Goal: Task Accomplishment & Management: Complete application form

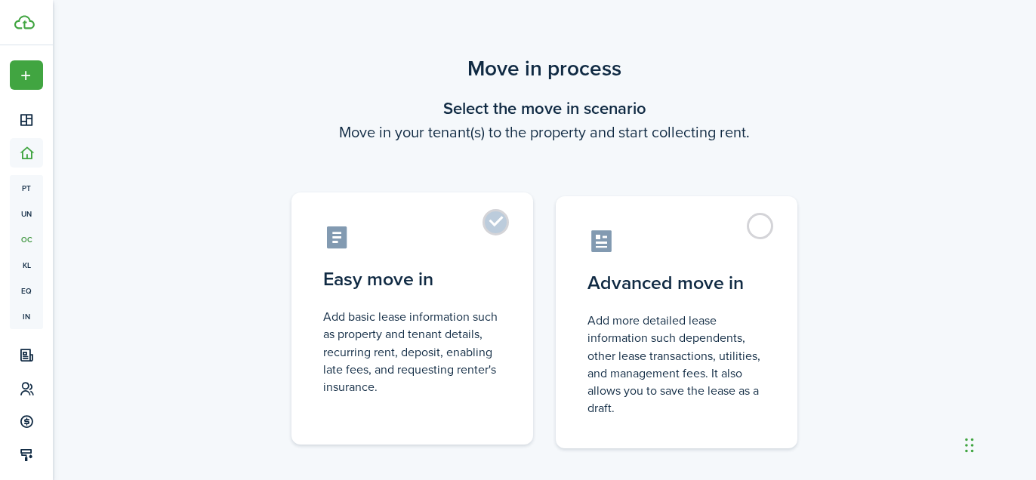
click at [475, 242] on control-radio-card-icon at bounding box center [412, 237] width 178 height 26
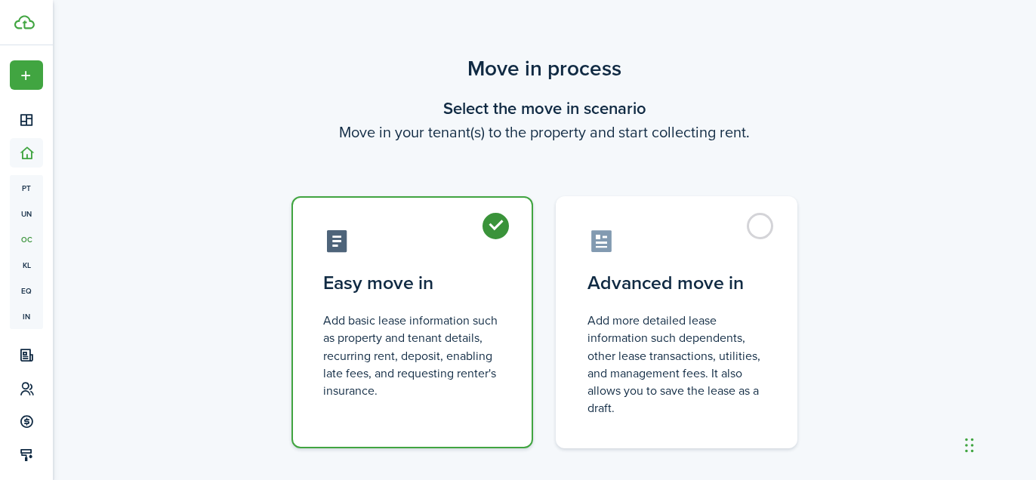
radio input "true"
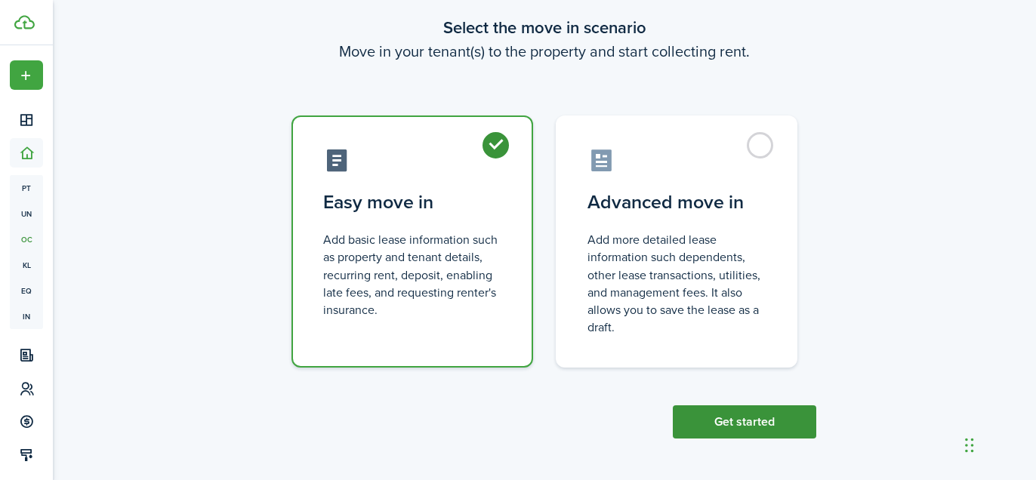
click at [706, 416] on button "Get started" at bounding box center [744, 421] width 143 height 33
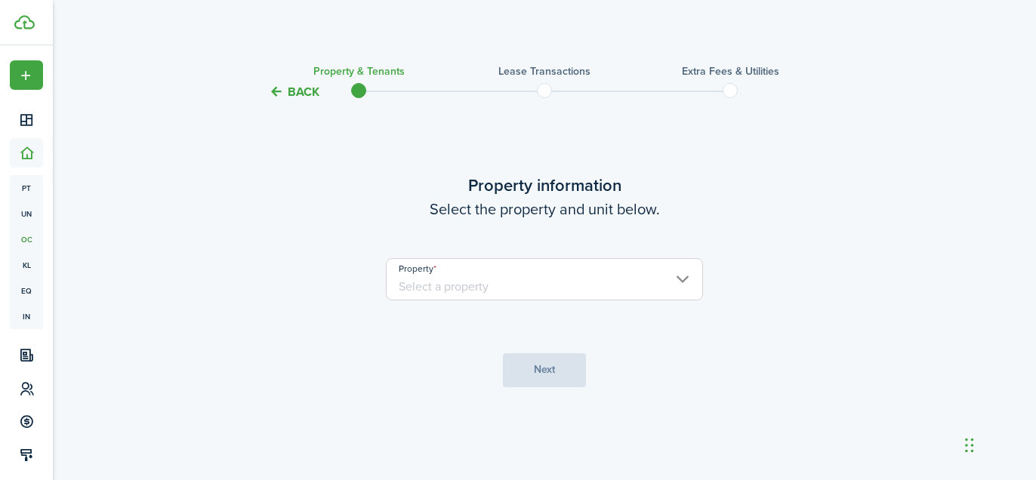
click at [525, 267] on input "Property" at bounding box center [544, 279] width 317 height 42
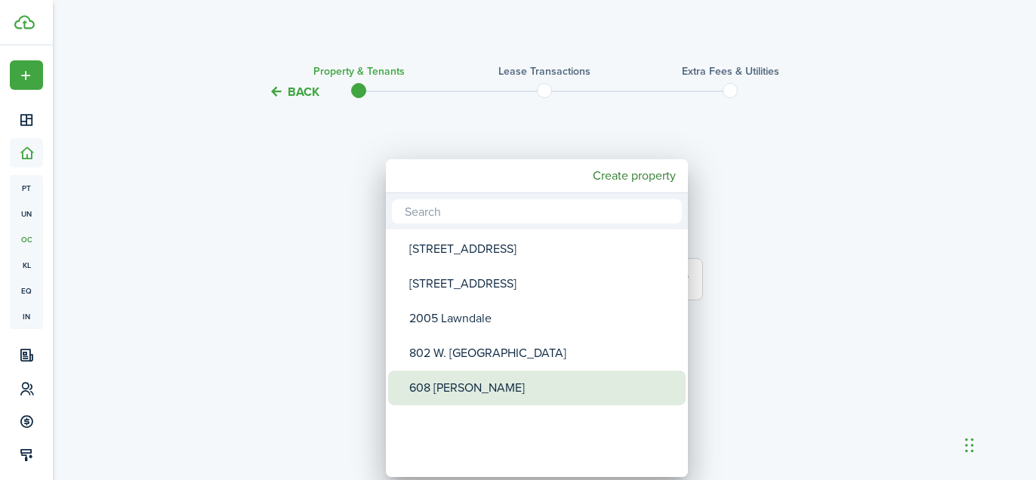
click at [478, 390] on div "608 [PERSON_NAME]" at bounding box center [542, 388] width 267 height 35
type input "608 [PERSON_NAME]"
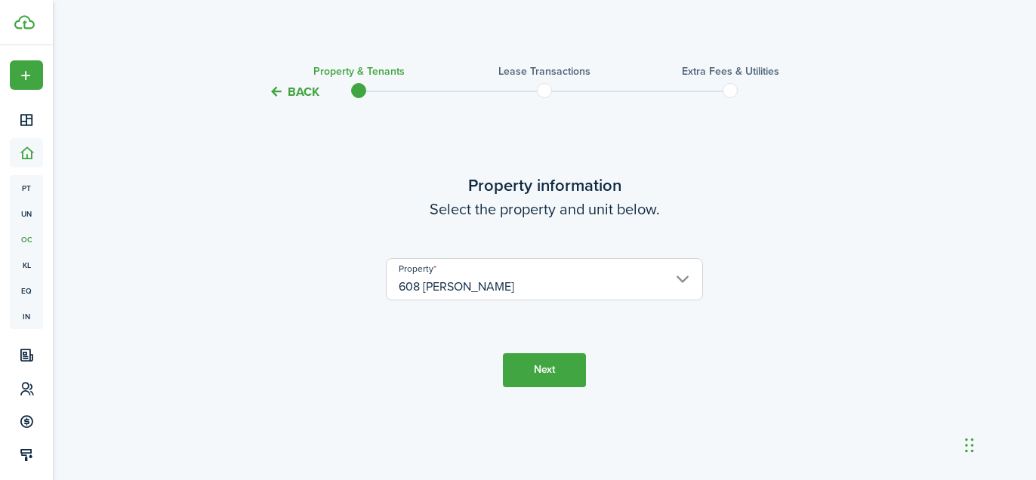
click at [553, 368] on button "Next" at bounding box center [544, 370] width 83 height 34
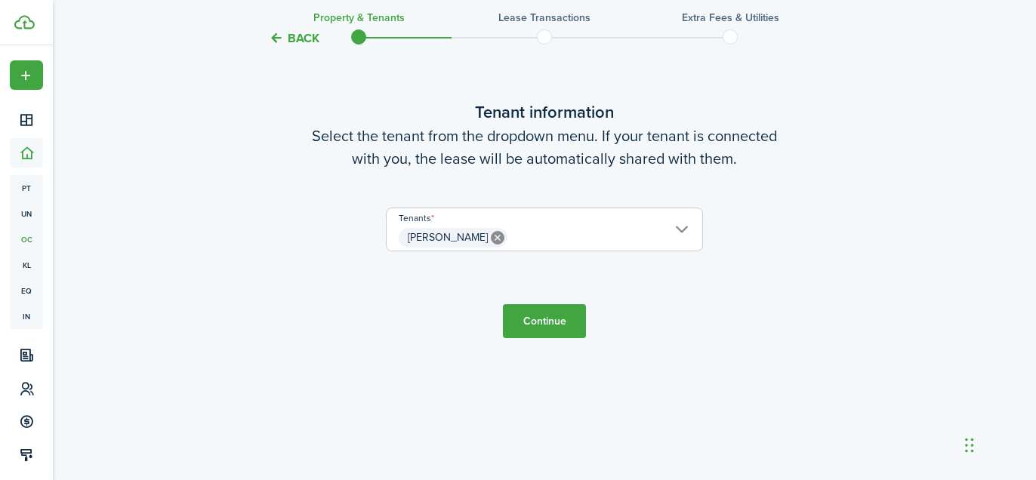
scroll to position [480, 0]
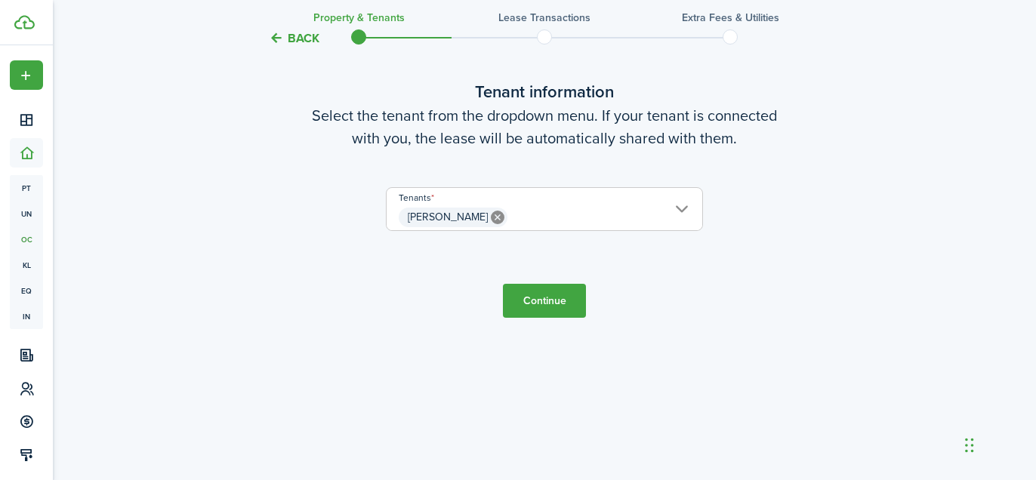
click at [560, 209] on span "[PERSON_NAME]" at bounding box center [544, 218] width 316 height 26
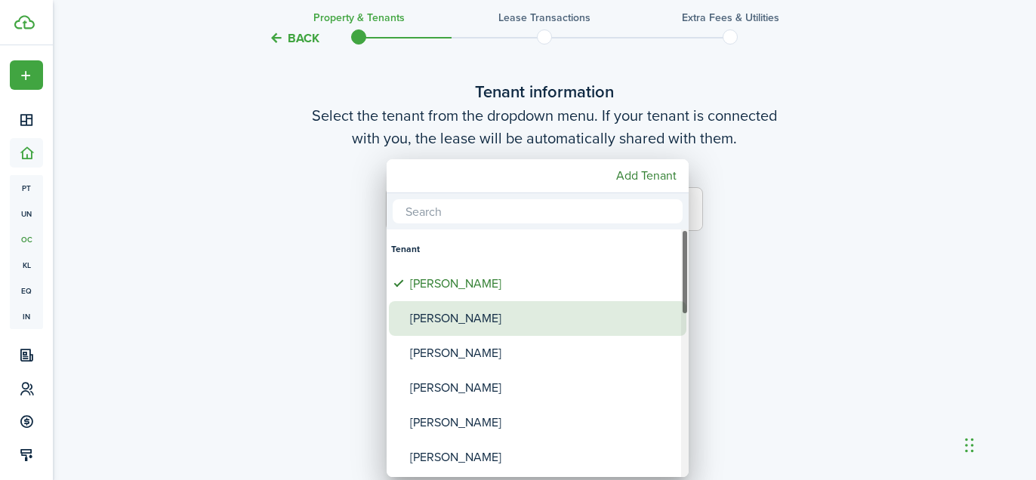
click at [497, 306] on div "[PERSON_NAME]" at bounding box center [543, 318] width 267 height 35
type input "[PERSON_NAME], [PERSON_NAME]"
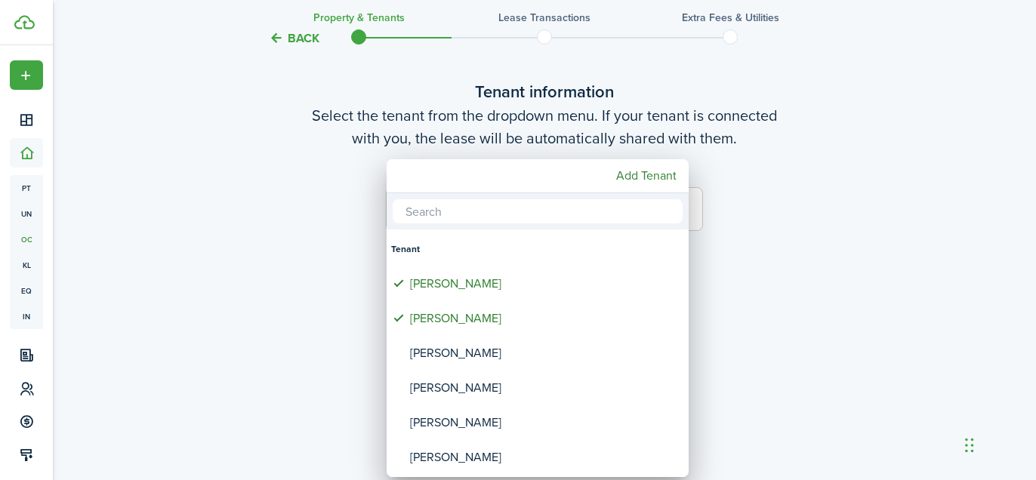
click at [345, 288] on div at bounding box center [517, 240] width 1277 height 722
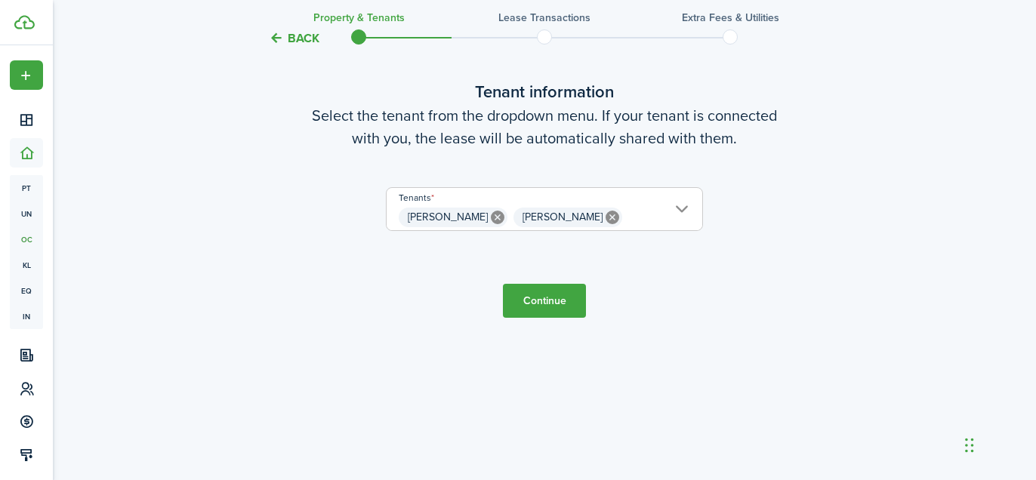
click at [544, 303] on button "Continue" at bounding box center [544, 301] width 83 height 34
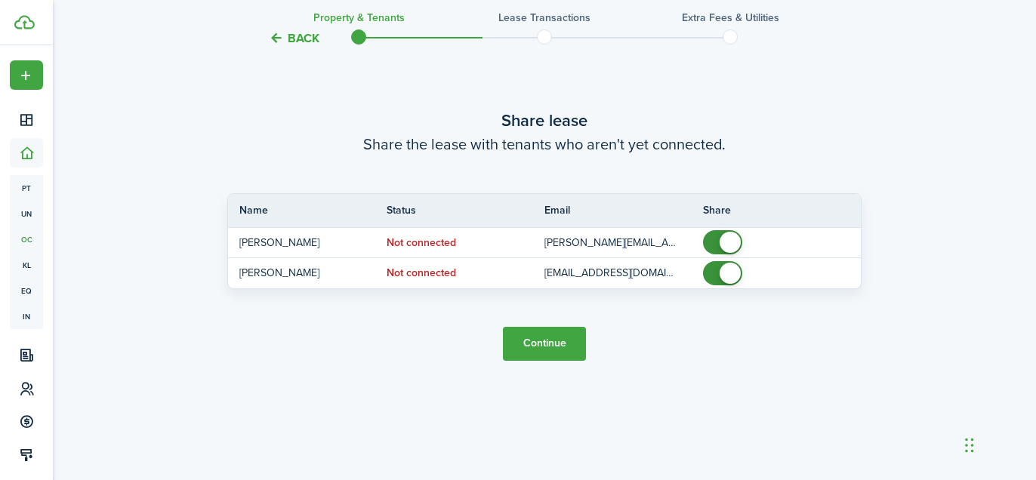
scroll to position [939, 0]
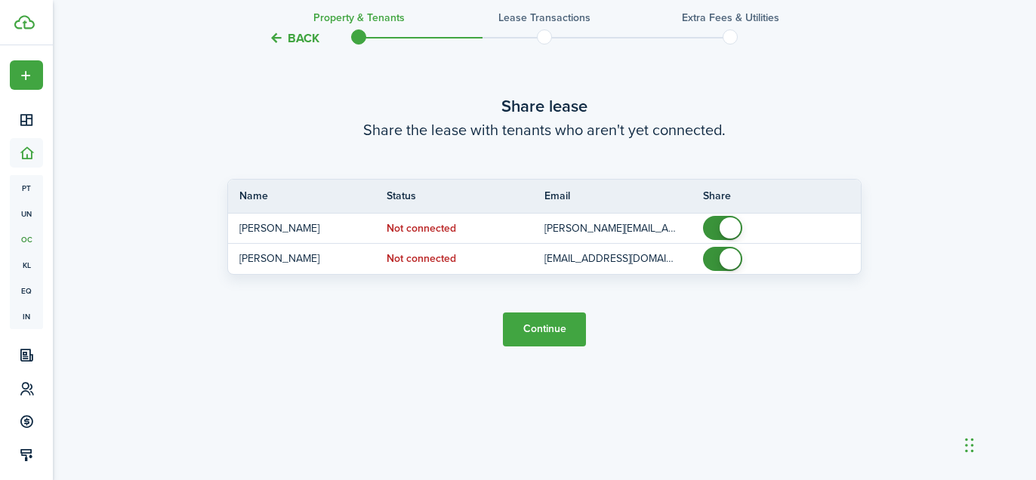
click at [545, 330] on button "Continue" at bounding box center [544, 330] width 83 height 34
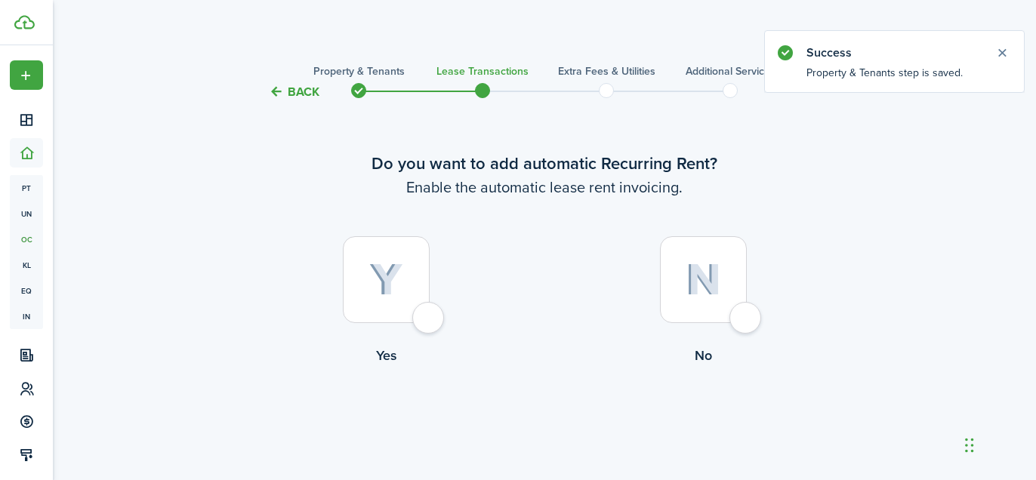
click at [394, 300] on div at bounding box center [386, 279] width 87 height 87
radio input "true"
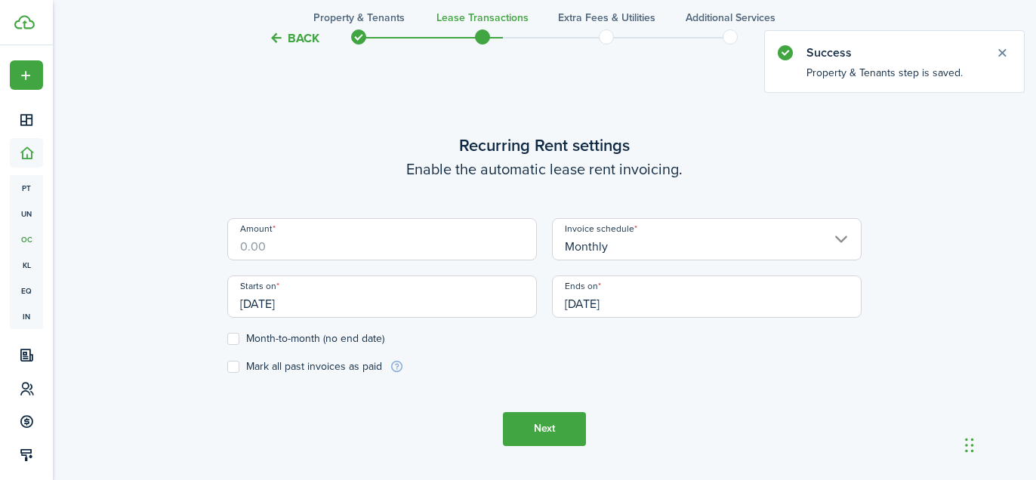
scroll to position [440, 0]
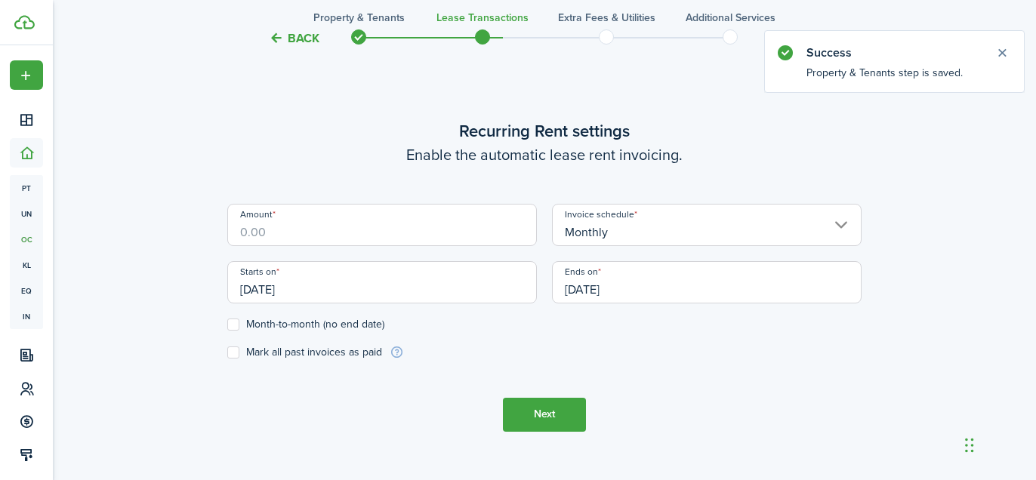
click at [366, 236] on input "Amount" at bounding box center [381, 225] width 309 height 42
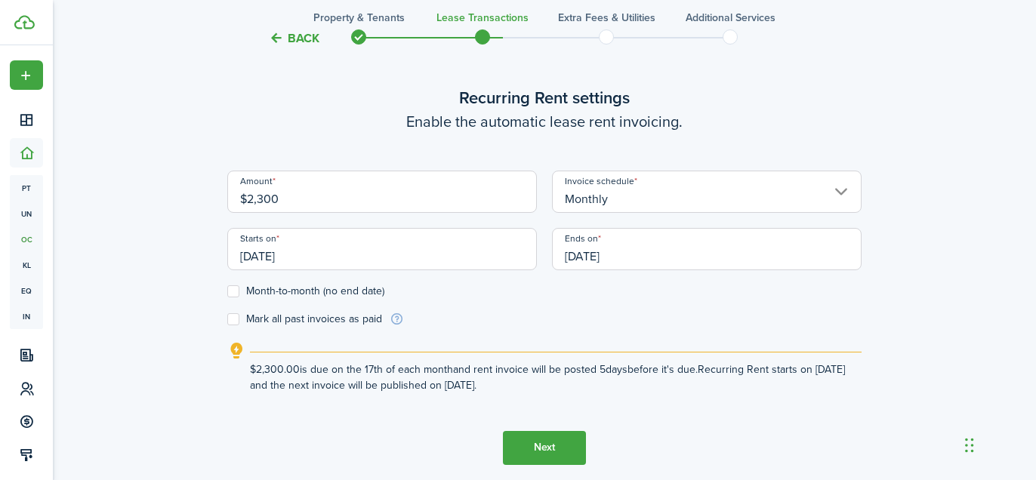
type input "$2,300.00"
click at [155, 253] on div "Back Property & Tenants Lease Transactions Extra fees & Utilities Additional Se…" at bounding box center [544, 64] width 876 height 902
click at [354, 251] on input "[DATE]" at bounding box center [381, 249] width 309 height 42
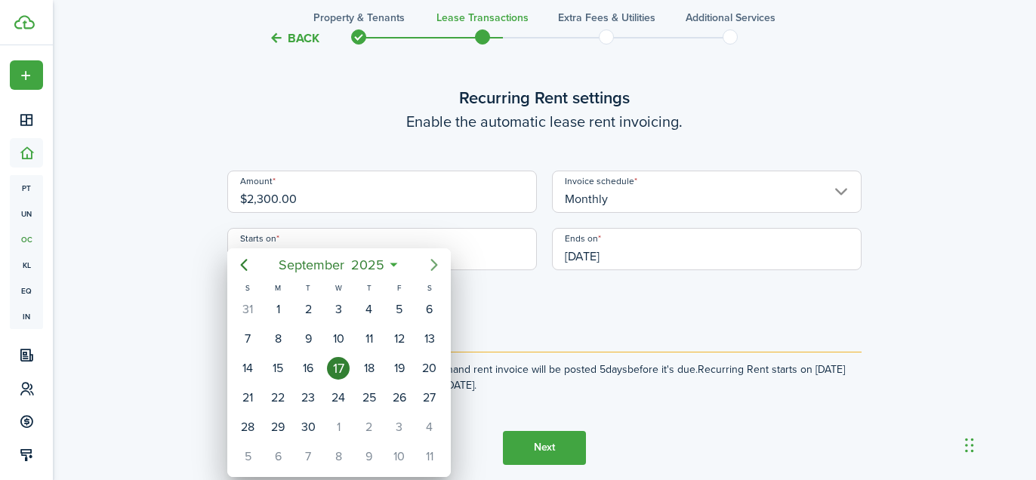
click at [432, 260] on icon "Next page" at bounding box center [433, 265] width 7 height 12
click at [301, 340] on div "6" at bounding box center [308, 339] width 23 height 23
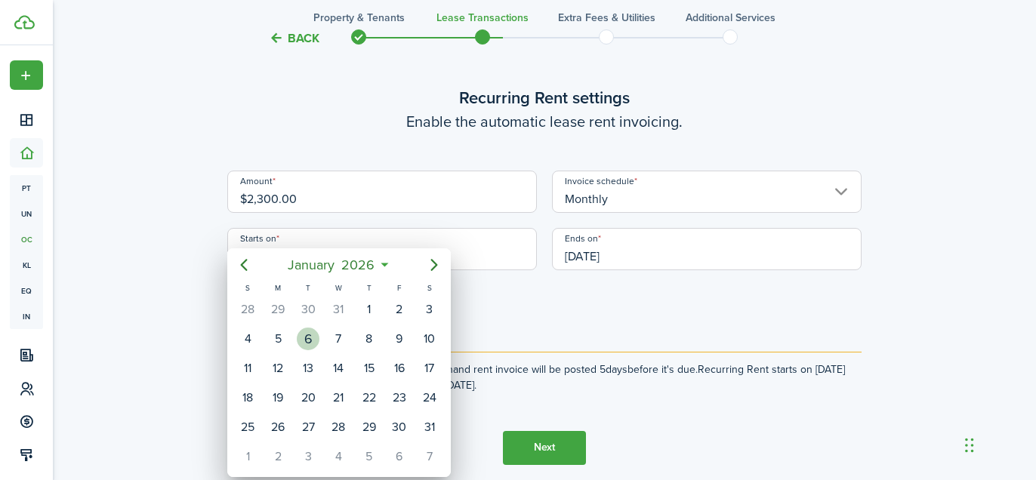
type input "[DATE]"
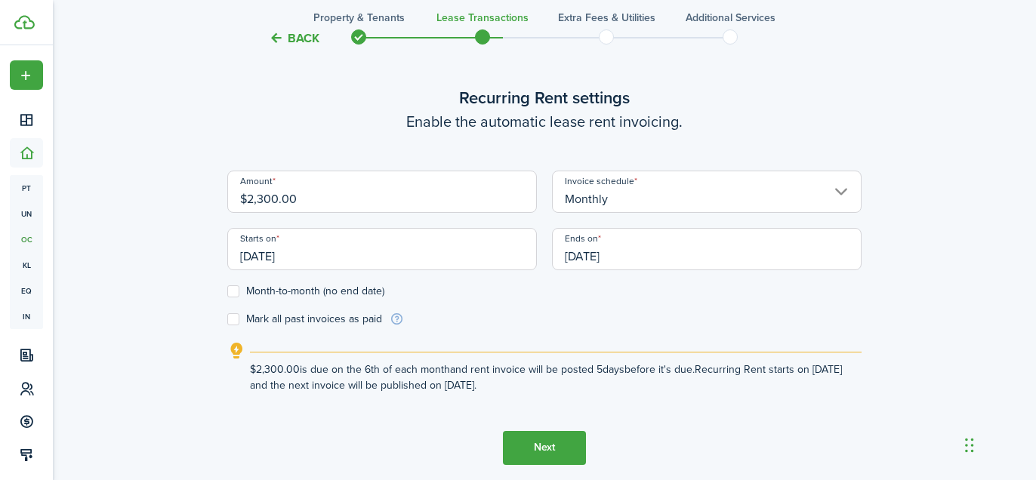
click at [671, 261] on input "[DATE]" at bounding box center [706, 249] width 309 height 42
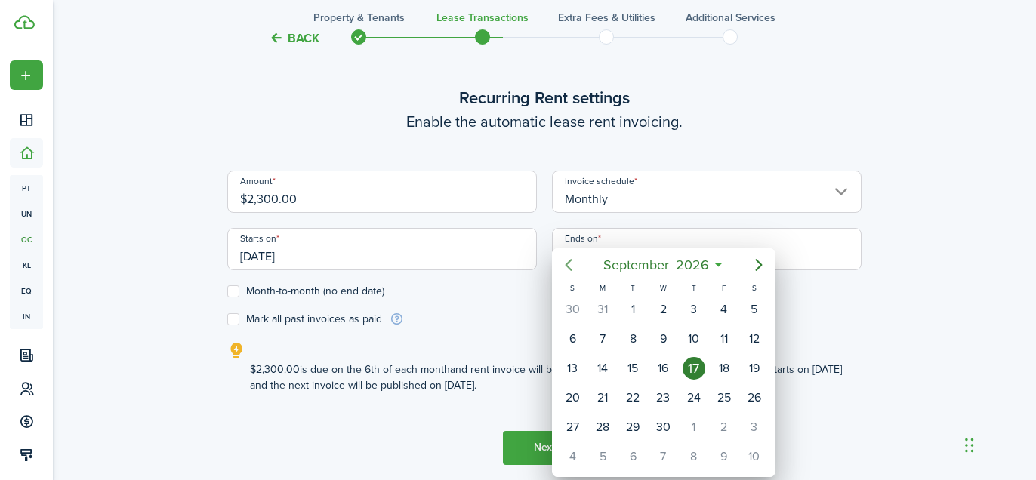
click at [570, 260] on icon "Previous page" at bounding box center [568, 265] width 7 height 12
click at [609, 449] on div "31" at bounding box center [602, 456] width 23 height 23
type input "[DATE]"
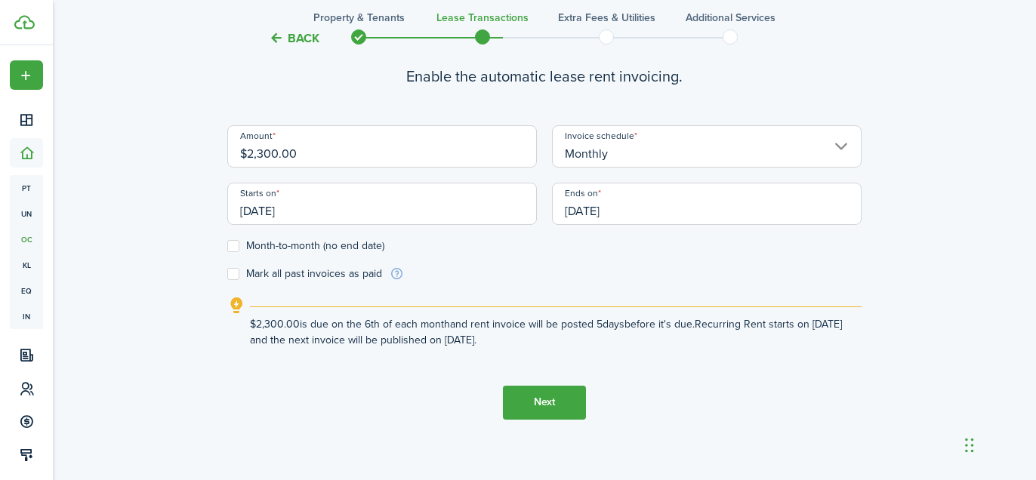
scroll to position [495, 0]
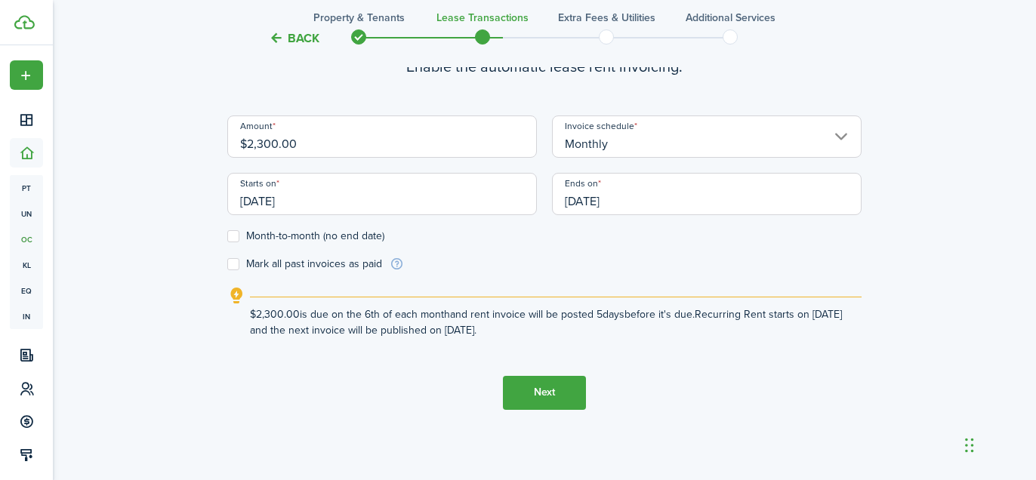
click at [541, 393] on button "Next" at bounding box center [544, 393] width 83 height 34
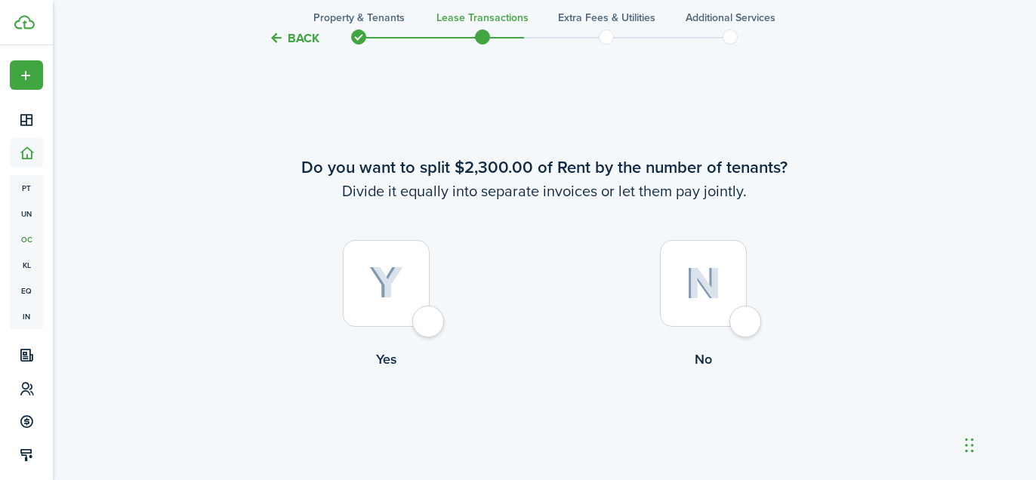
scroll to position [895, 0]
click at [713, 283] on img at bounding box center [702, 282] width 35 height 32
radio input "true"
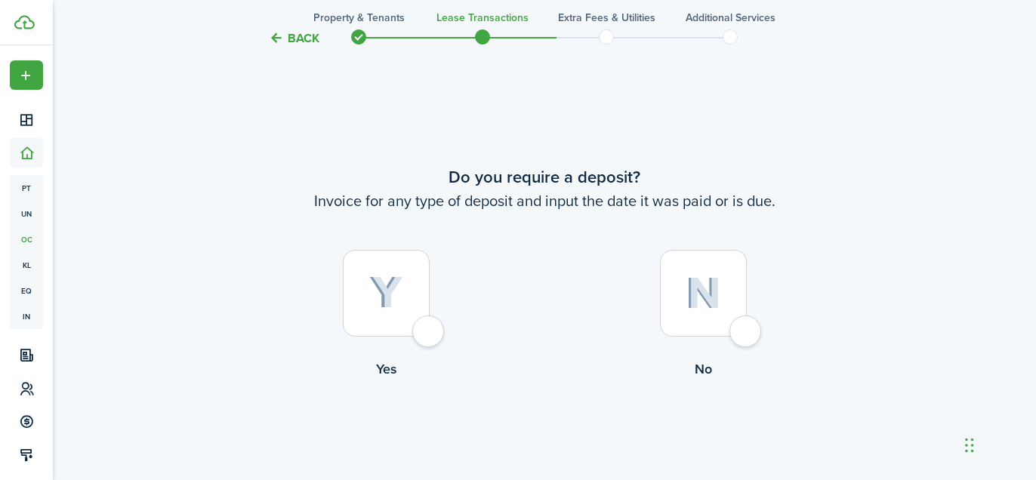
scroll to position [1375, 0]
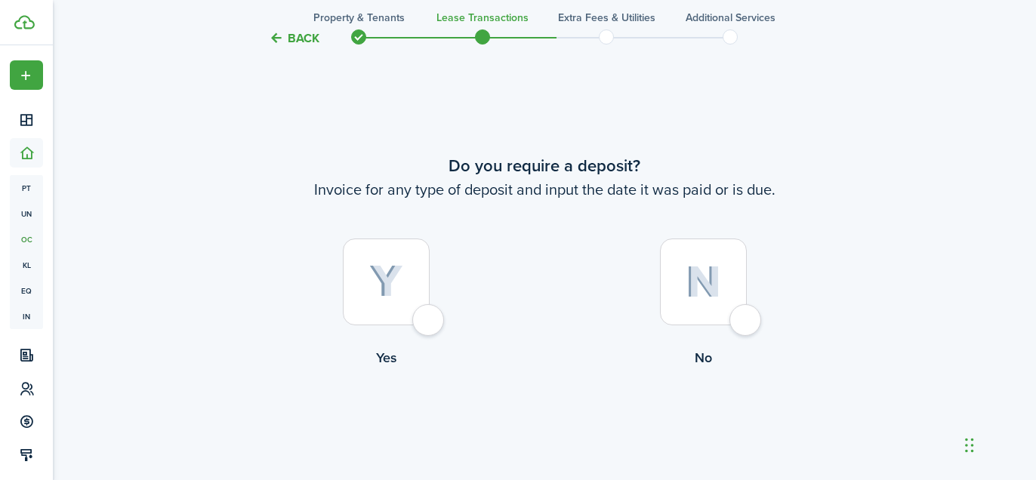
click at [380, 267] on img at bounding box center [386, 281] width 34 height 33
radio input "true"
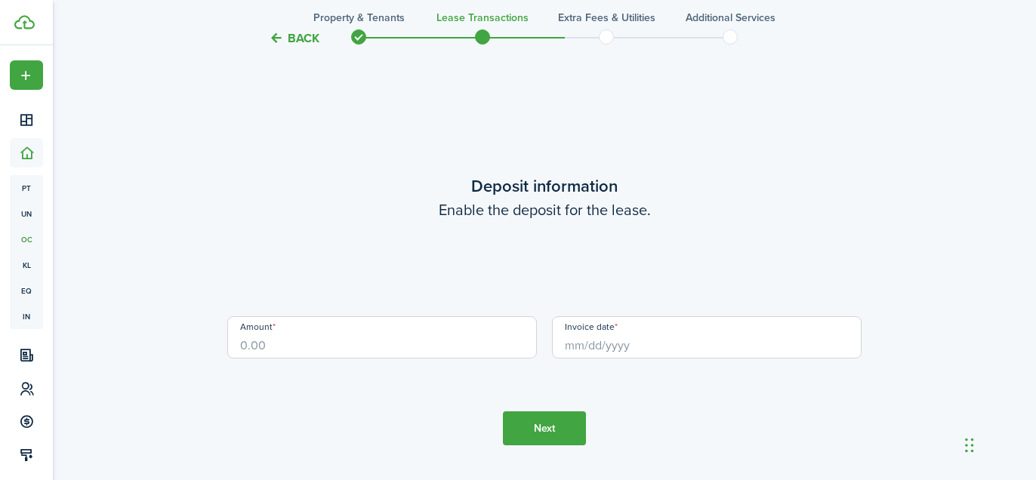
scroll to position [1855, 0]
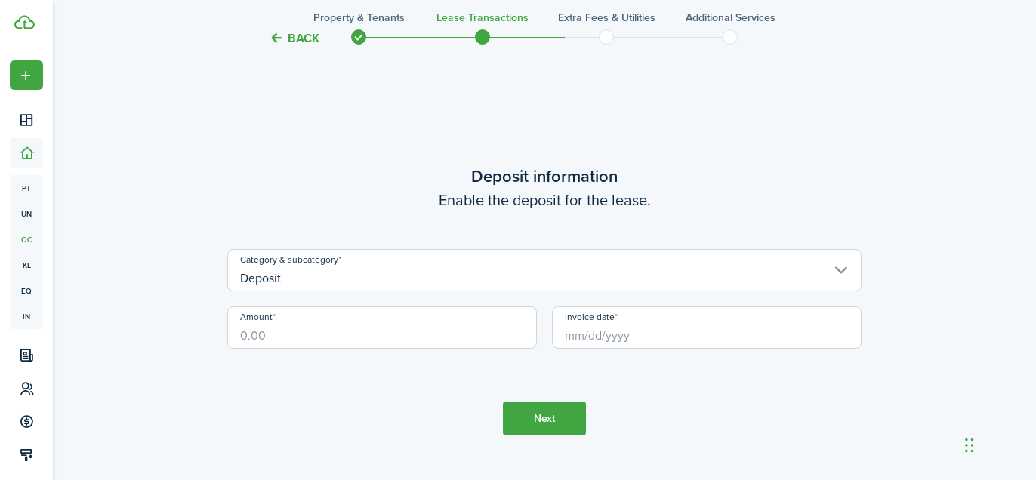
click at [404, 325] on input "Amount" at bounding box center [381, 327] width 309 height 42
click at [654, 332] on input "Invoice date" at bounding box center [706, 327] width 309 height 42
type input "$500.00"
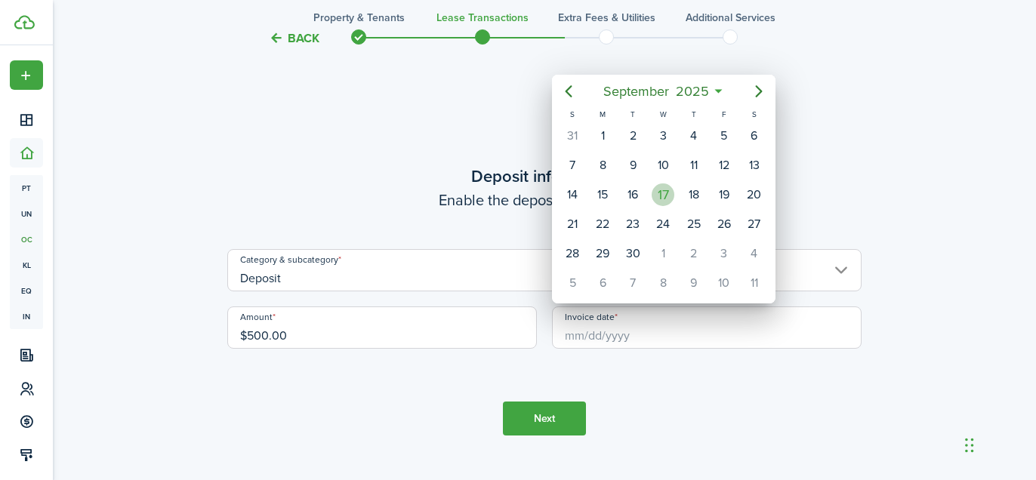
click at [662, 199] on div "17" at bounding box center [662, 194] width 23 height 23
type input "[DATE]"
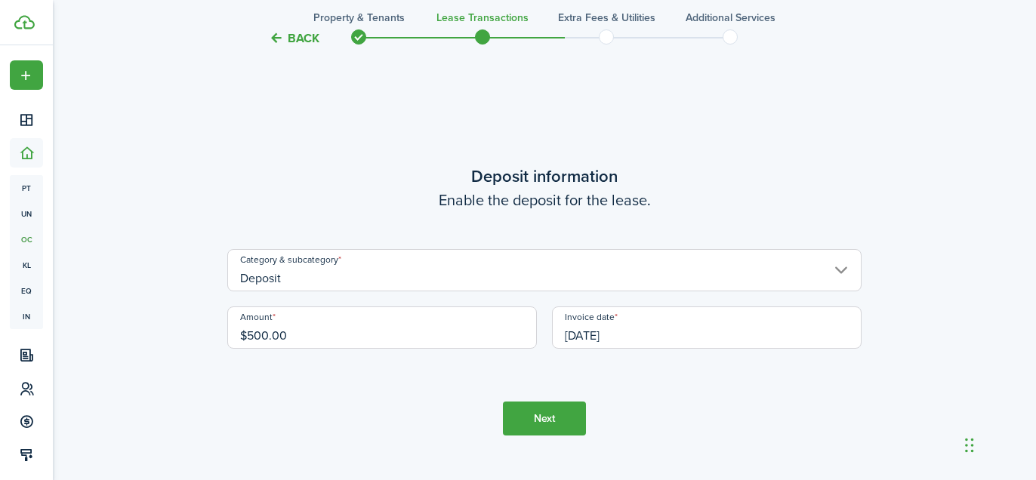
click at [558, 418] on button "Next" at bounding box center [544, 419] width 83 height 34
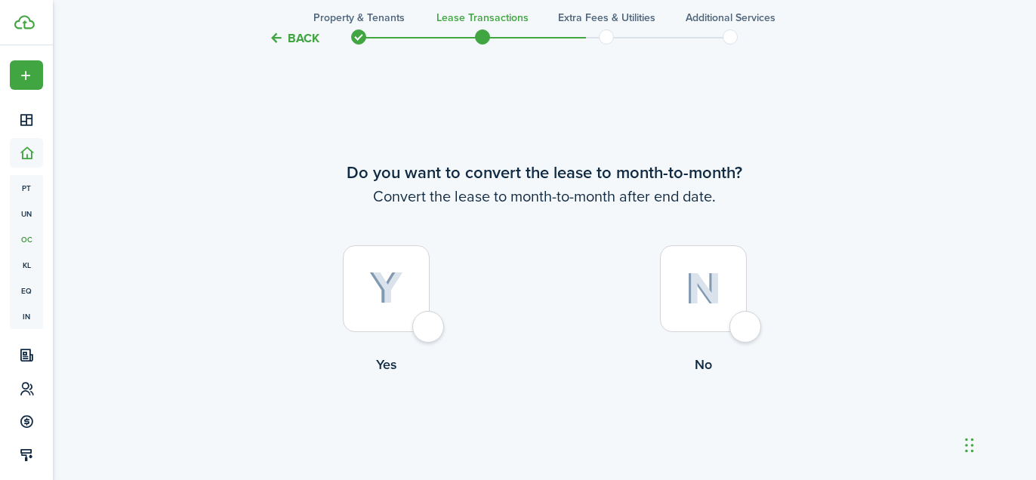
scroll to position [2336, 0]
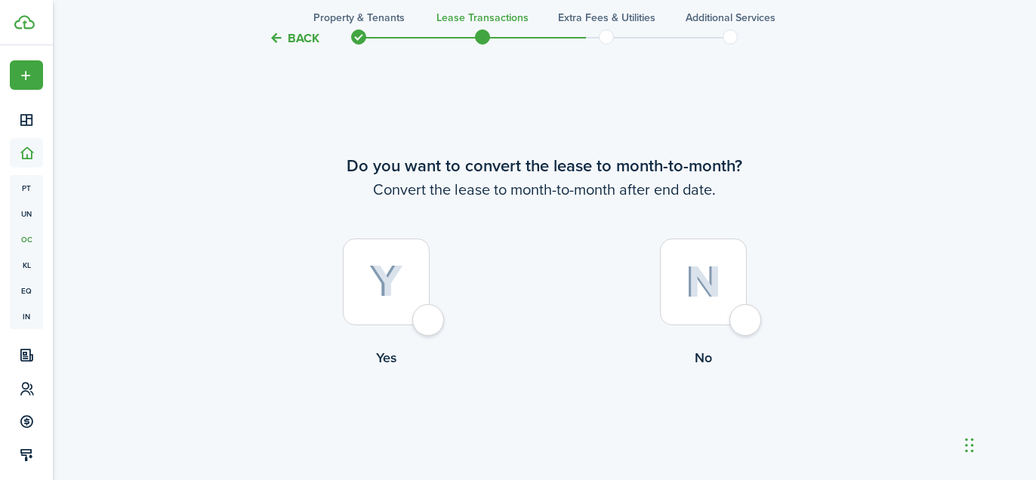
click at [668, 312] on div at bounding box center [703, 282] width 87 height 87
radio input "true"
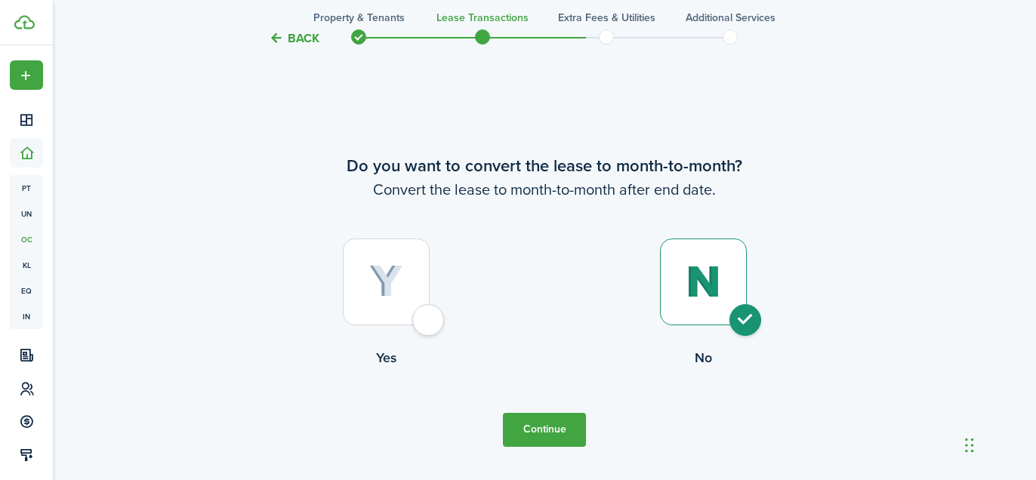
click at [548, 408] on tc-wizard-step "Do you want to convert the lease to month-to-month? Convert the lease to month-…" at bounding box center [544, 300] width 634 height 480
click at [544, 427] on button "Continue" at bounding box center [544, 430] width 83 height 34
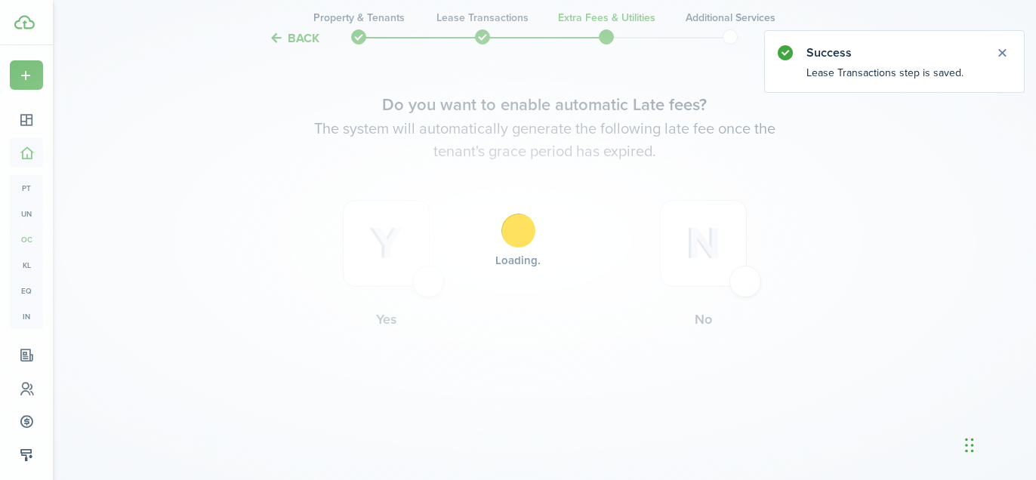
scroll to position [0, 0]
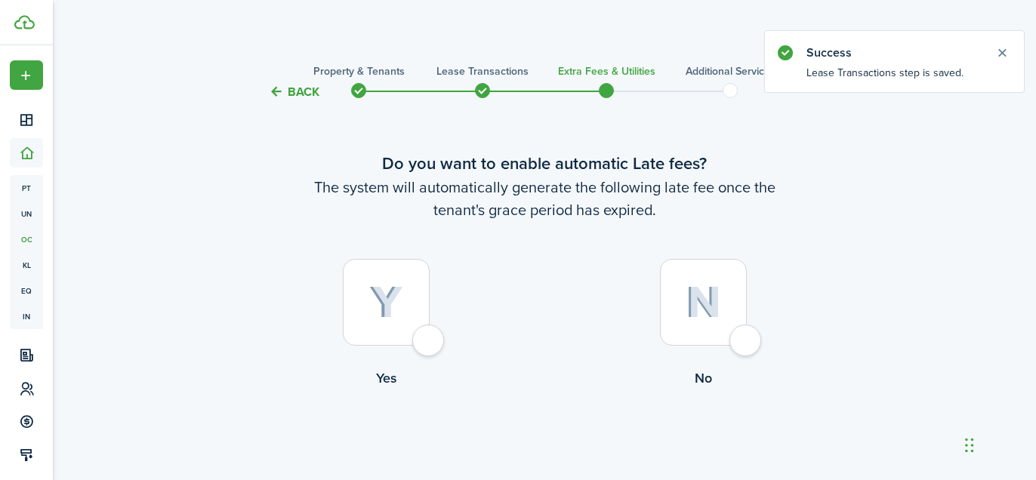
click at [385, 303] on img at bounding box center [386, 302] width 34 height 33
radio input "true"
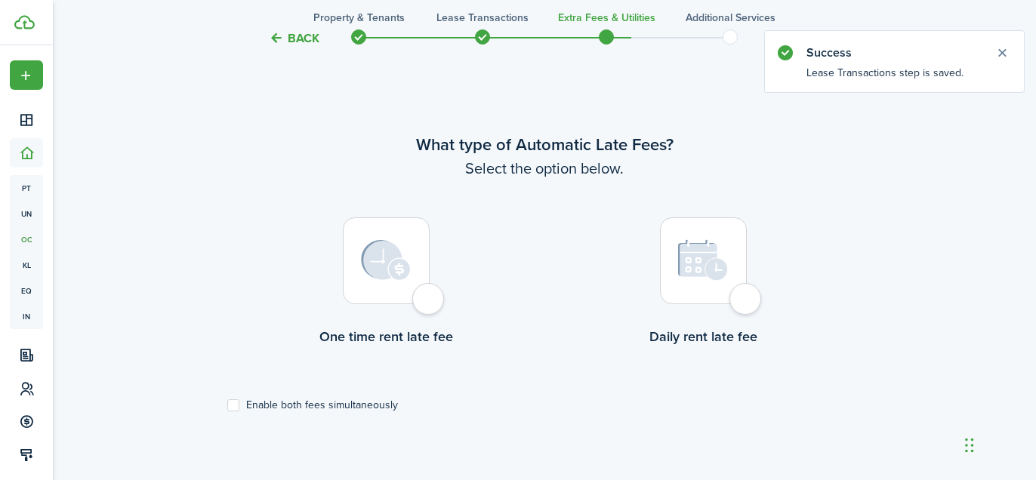
scroll to position [438, 0]
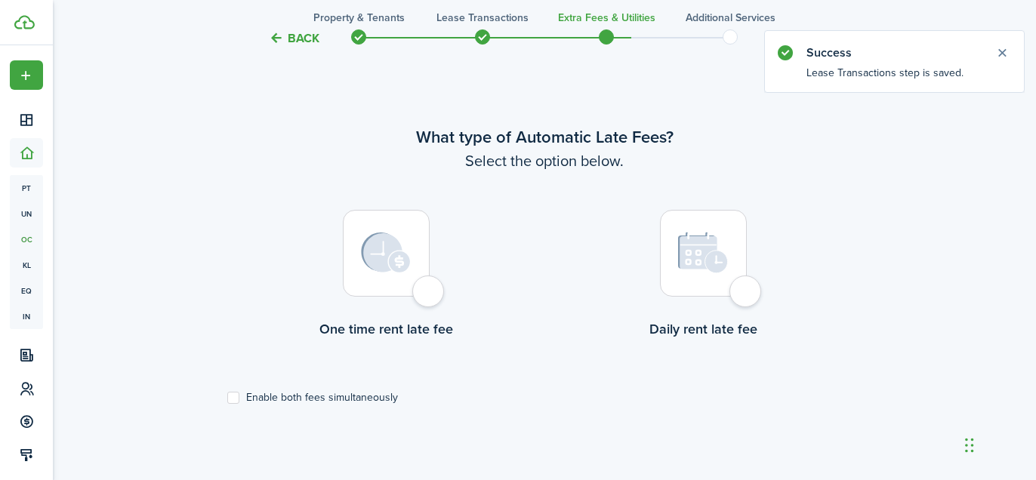
click at [309, 399] on label "Enable both fees simultaneously" at bounding box center [312, 398] width 171 height 12
click at [227, 398] on input "Enable both fees simultaneously" at bounding box center [226, 397] width 1 height 1
checkbox input "true"
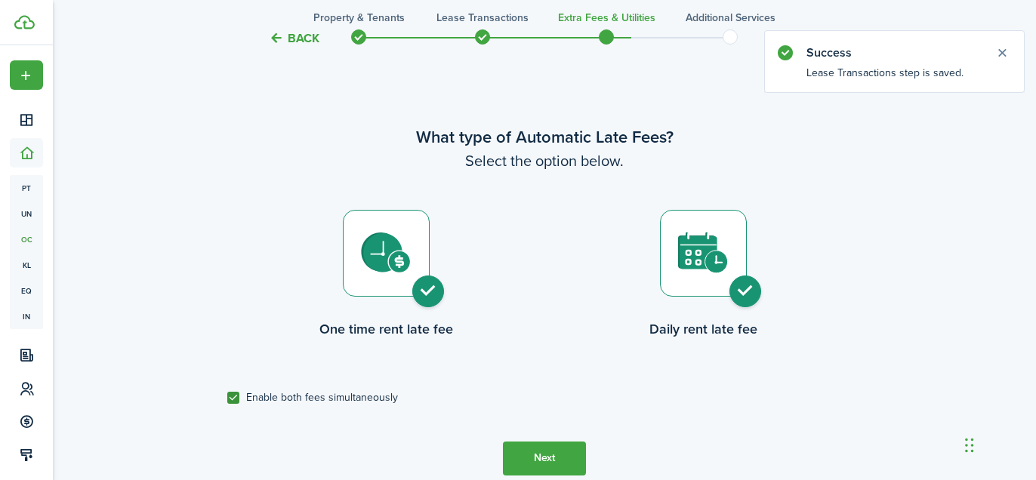
click at [535, 470] on button "Next" at bounding box center [544, 459] width 83 height 34
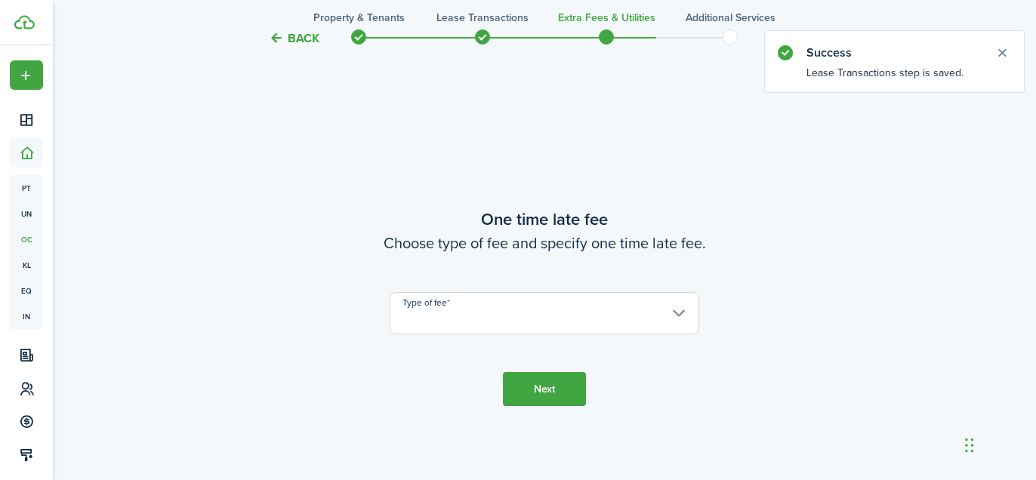
scroll to position [918, 0]
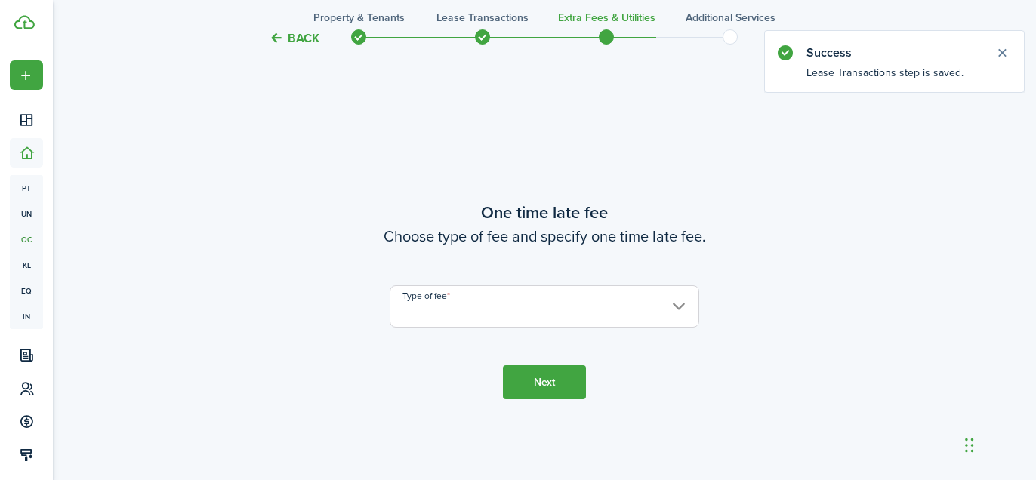
click at [500, 322] on input "Type of fee" at bounding box center [544, 306] width 309 height 42
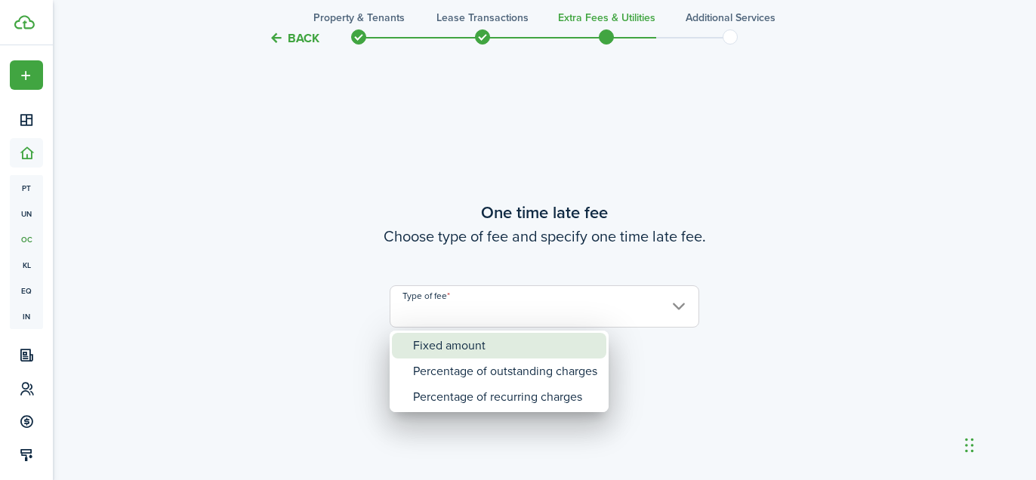
click at [467, 351] on div "Fixed amount" at bounding box center [505, 346] width 184 height 26
type input "Fixed amount"
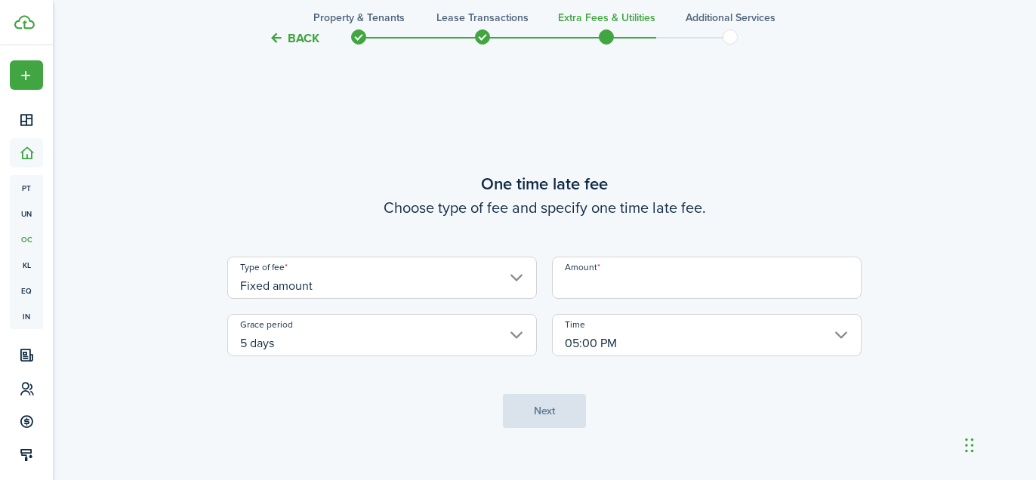
click at [611, 289] on input "Amount" at bounding box center [706, 278] width 309 height 42
type input "$50.00"
click at [540, 416] on button "Next" at bounding box center [544, 411] width 83 height 34
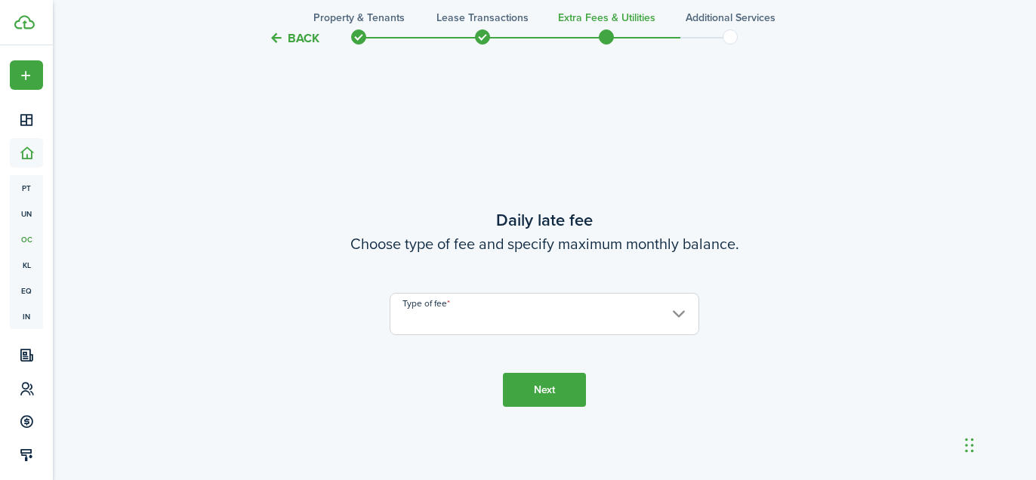
scroll to position [1398, 0]
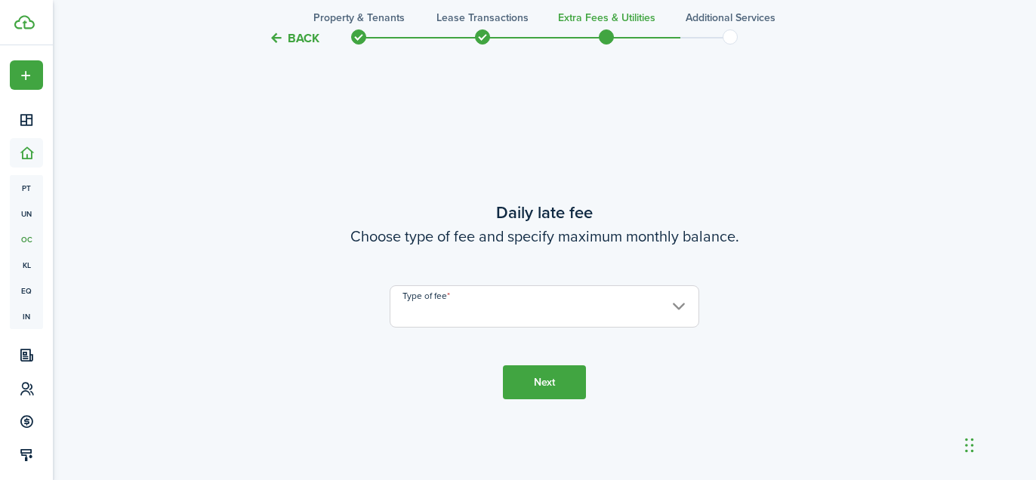
click at [469, 313] on input "Type of fee" at bounding box center [544, 306] width 309 height 42
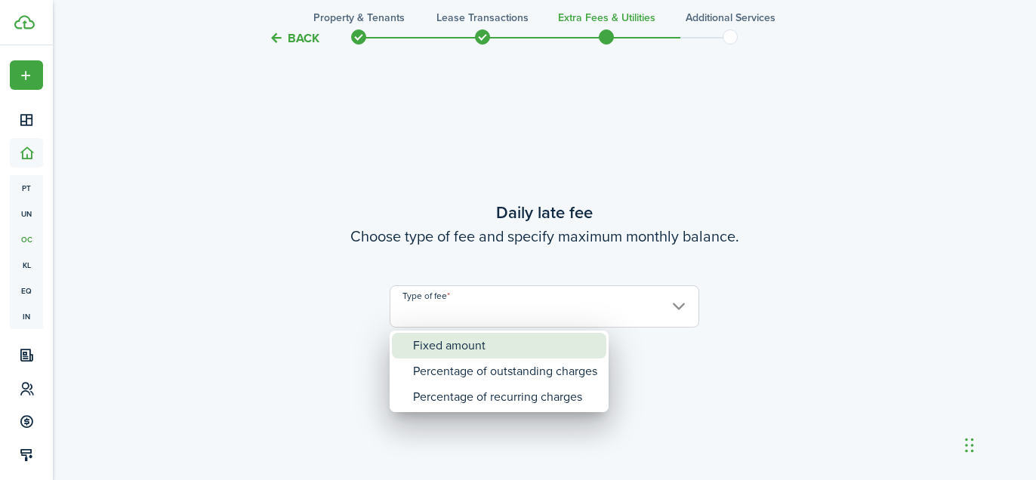
click at [451, 347] on div "Fixed amount" at bounding box center [505, 346] width 184 height 26
type input "Fixed amount"
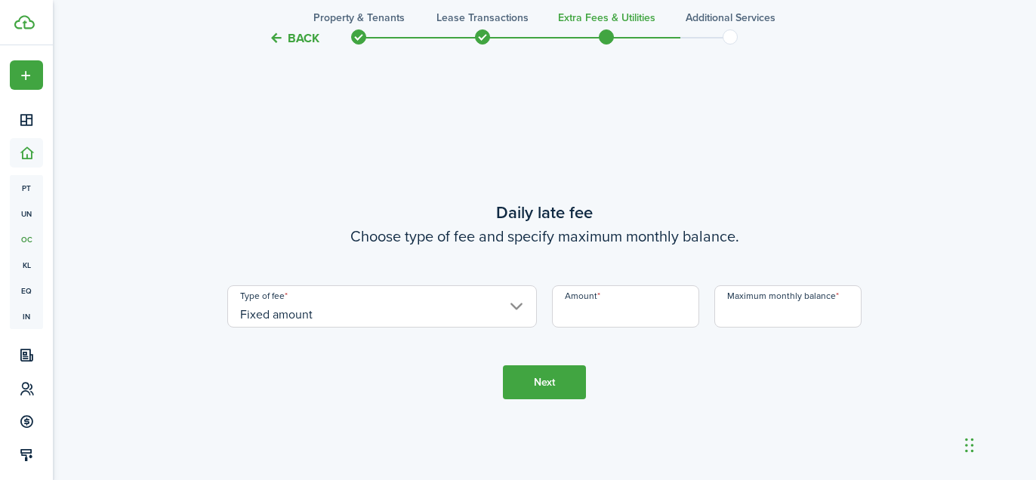
click at [569, 319] on input "Amount" at bounding box center [625, 306] width 147 height 42
type input "$10.00"
click at [731, 333] on tc-wizard-step "Daily late fee Choose type of fee and specify maximum monthly balance. Type of …" at bounding box center [544, 300] width 634 height 480
click at [744, 321] on input "Maximum monthly balance" at bounding box center [787, 306] width 147 height 42
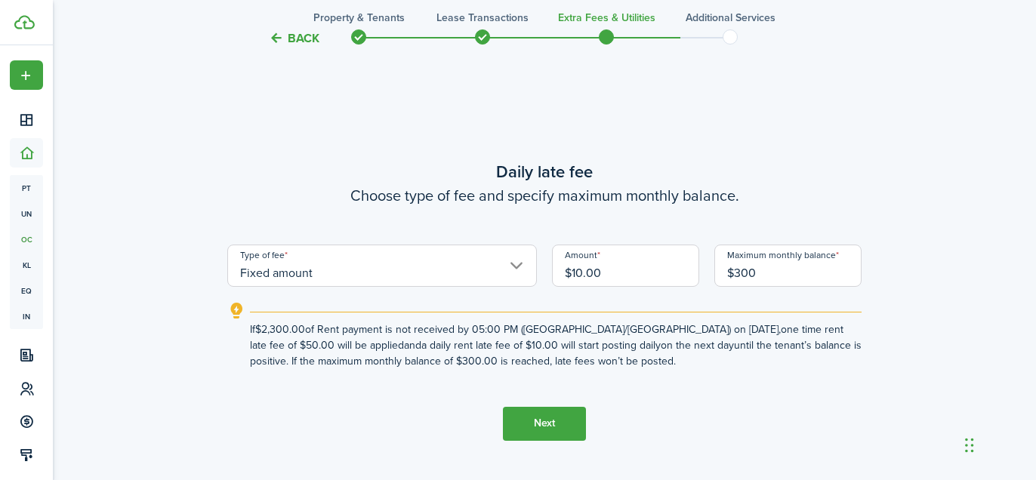
type input "$300.00"
click at [550, 421] on button "Next" at bounding box center [544, 424] width 83 height 34
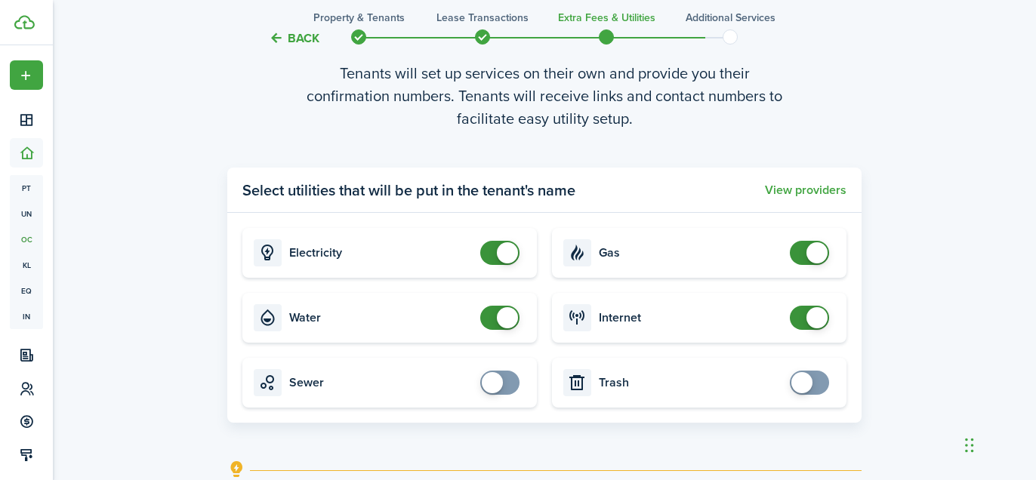
scroll to position [1935, 0]
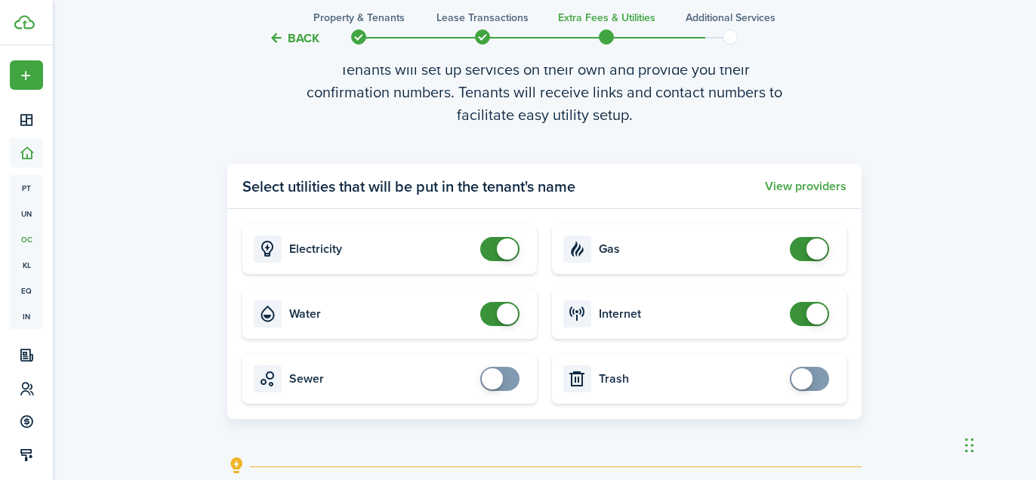
checkbox input "false"
click at [492, 258] on span at bounding box center [499, 249] width 15 height 24
checkbox input "false"
click at [496, 312] on span at bounding box center [499, 314] width 15 height 24
checkbox input "false"
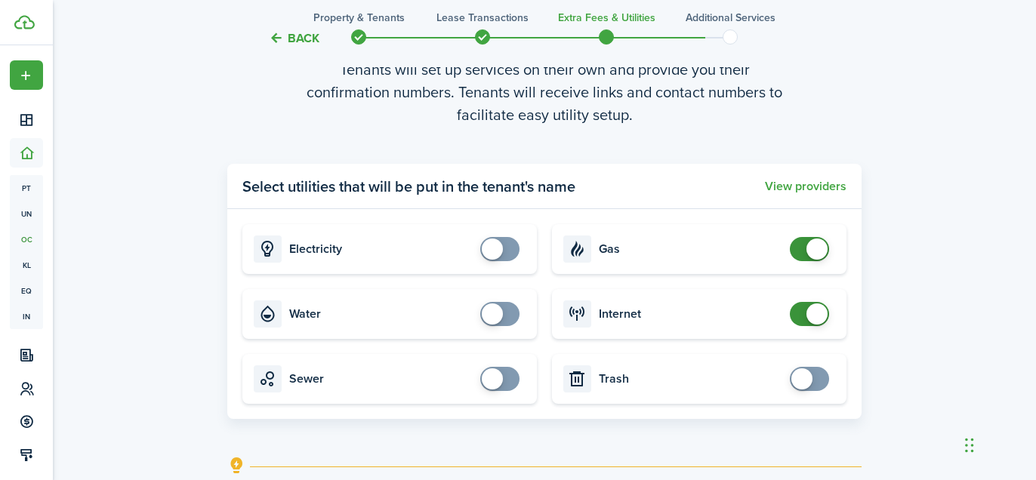
click at [815, 245] on span at bounding box center [816, 249] width 21 height 21
checkbox input "false"
click at [808, 313] on span at bounding box center [816, 313] width 21 height 21
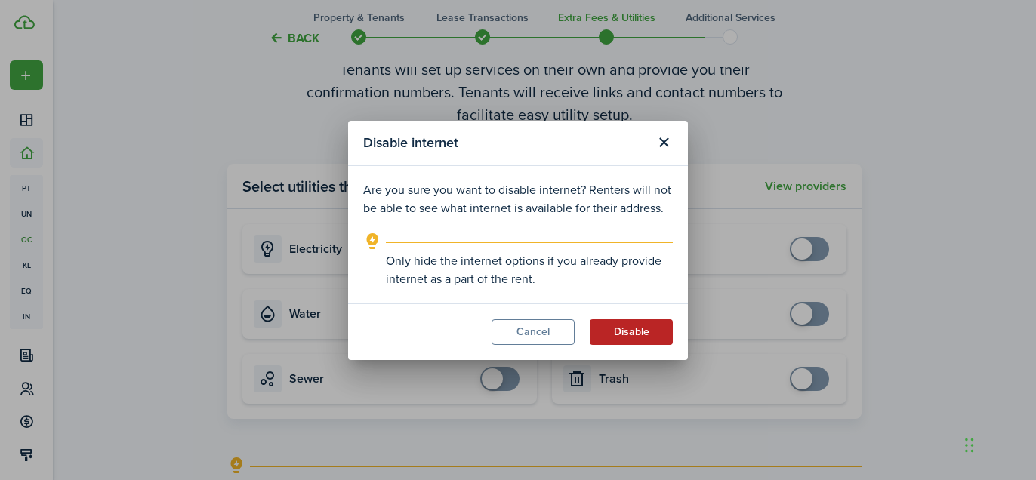
click at [613, 328] on button "Disable" at bounding box center [631, 332] width 83 height 26
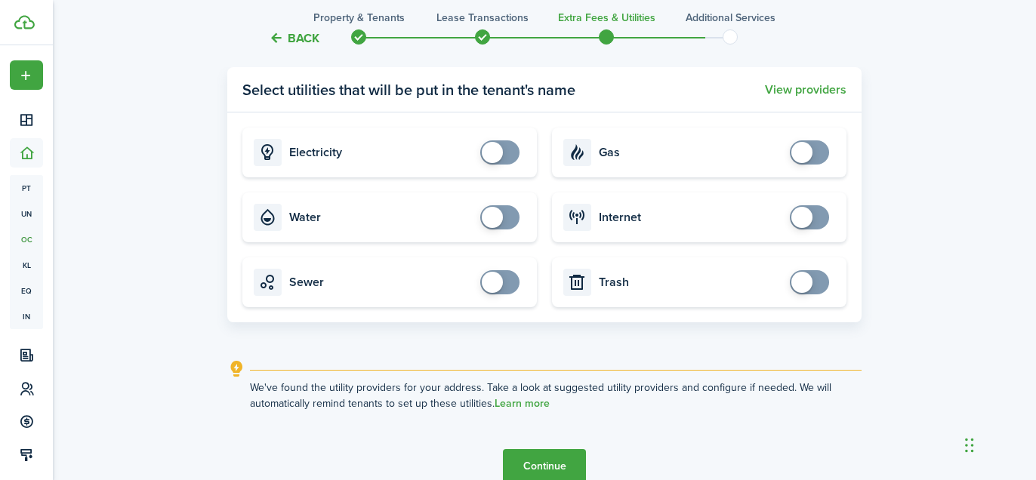
scroll to position [2106, 0]
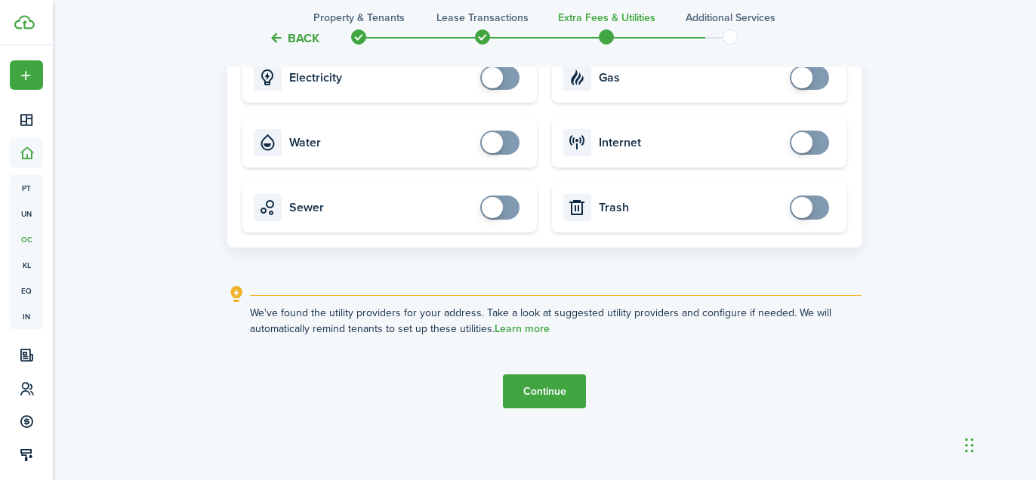
click at [524, 407] on button "Continue" at bounding box center [544, 391] width 83 height 34
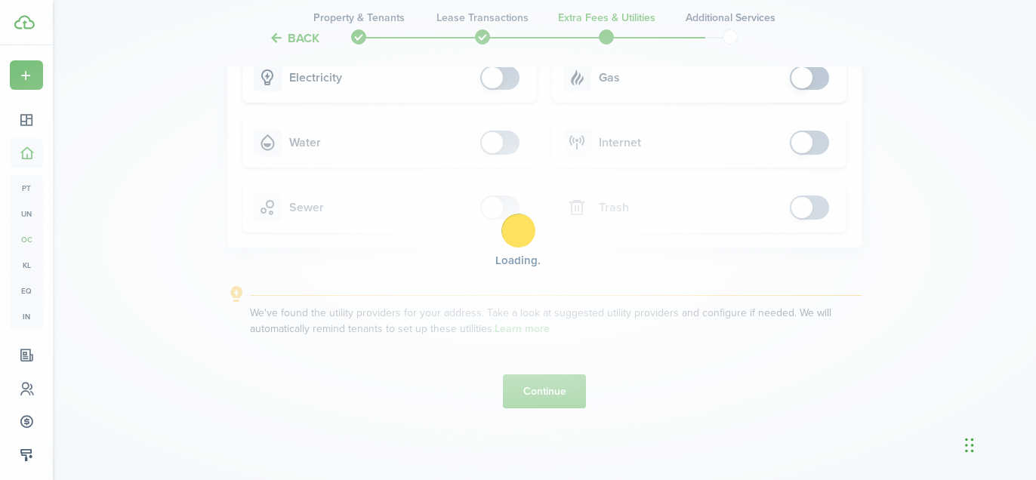
scroll to position [0, 0]
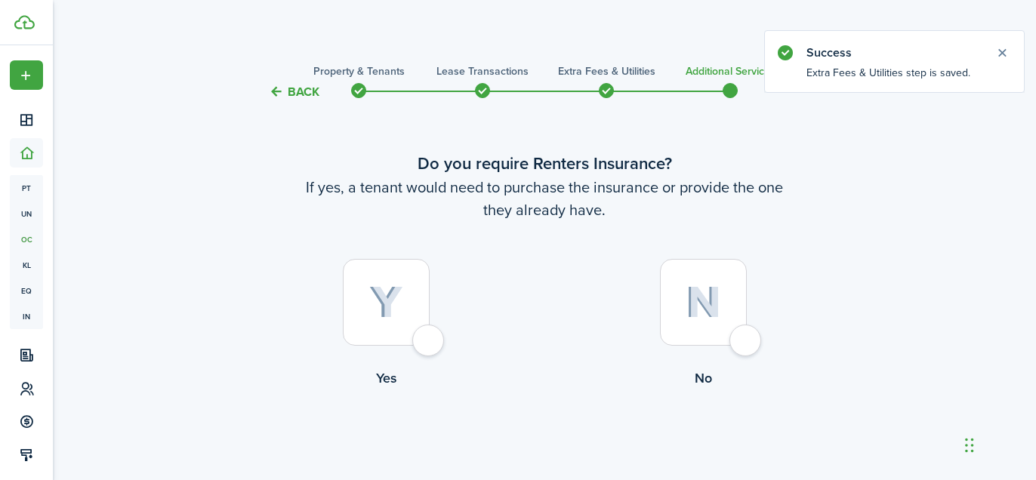
click at [722, 320] on div at bounding box center [703, 302] width 87 height 87
radio input "true"
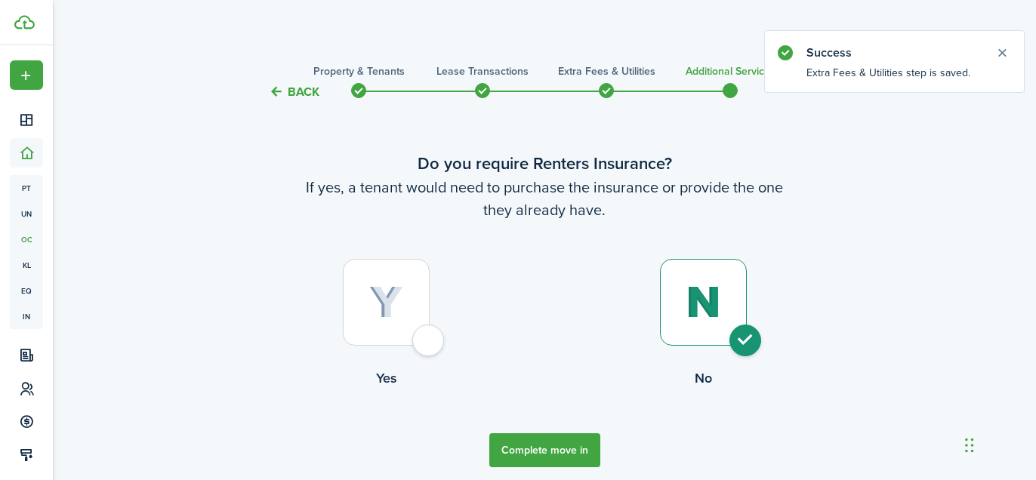
click at [541, 445] on button "Complete move in" at bounding box center [544, 450] width 111 height 34
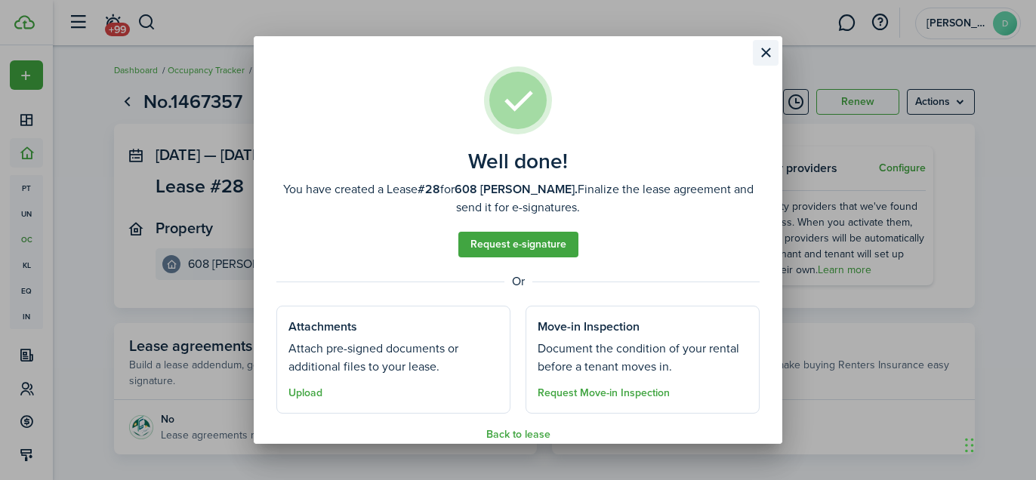
click at [762, 52] on button "Close modal" at bounding box center [766, 53] width 26 height 26
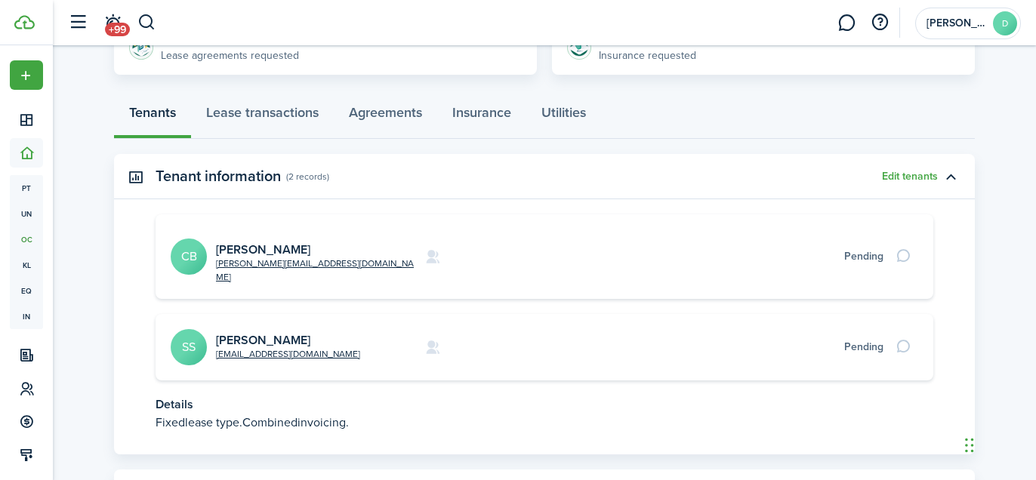
scroll to position [324, 0]
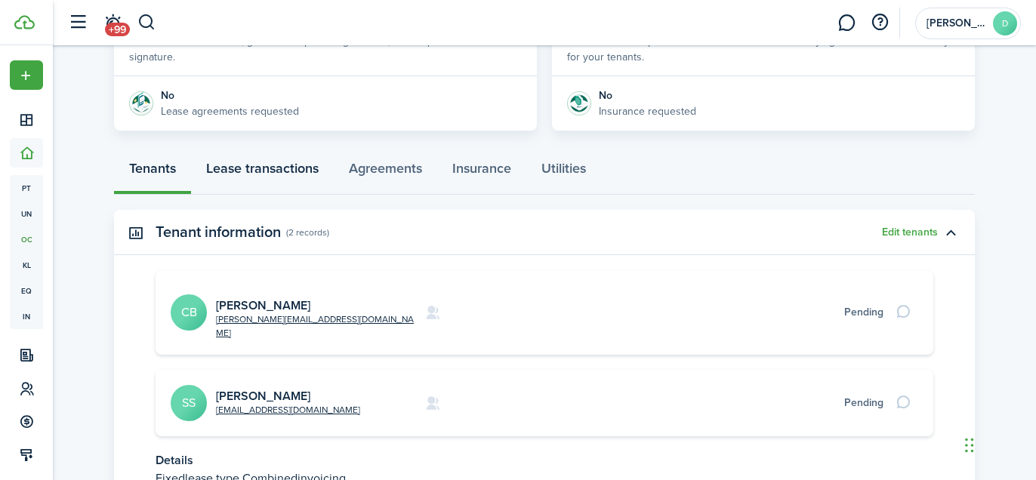
click at [293, 172] on link "Lease transactions" at bounding box center [262, 171] width 143 height 45
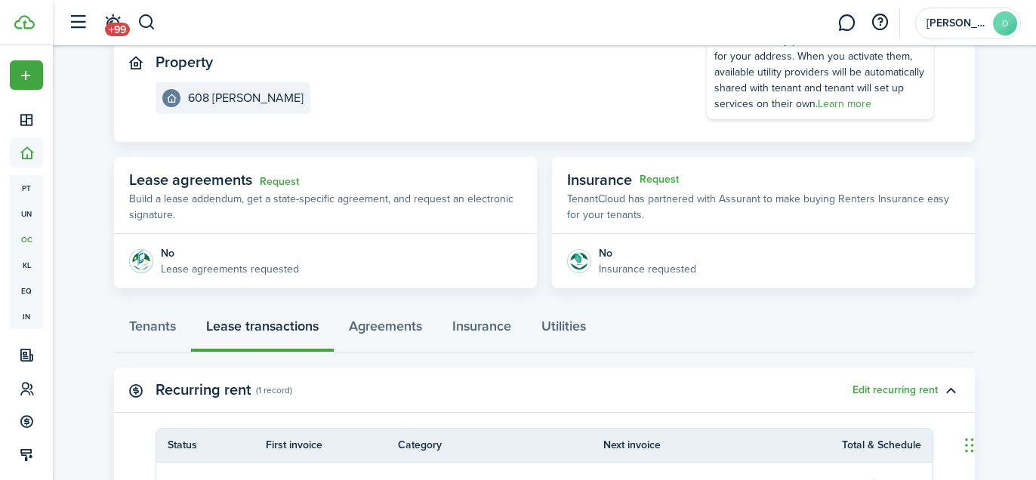
scroll to position [316, 0]
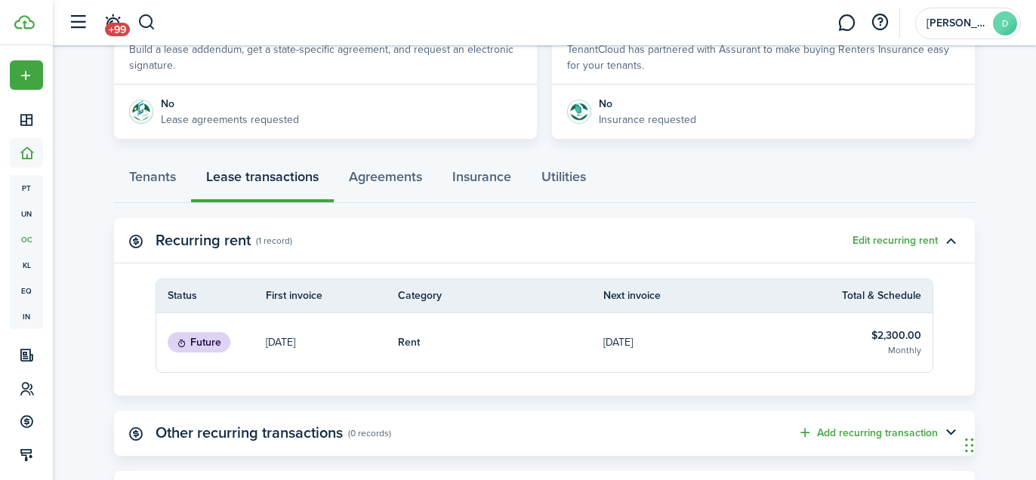
click at [548, 348] on link "Rent" at bounding box center [500, 342] width 205 height 59
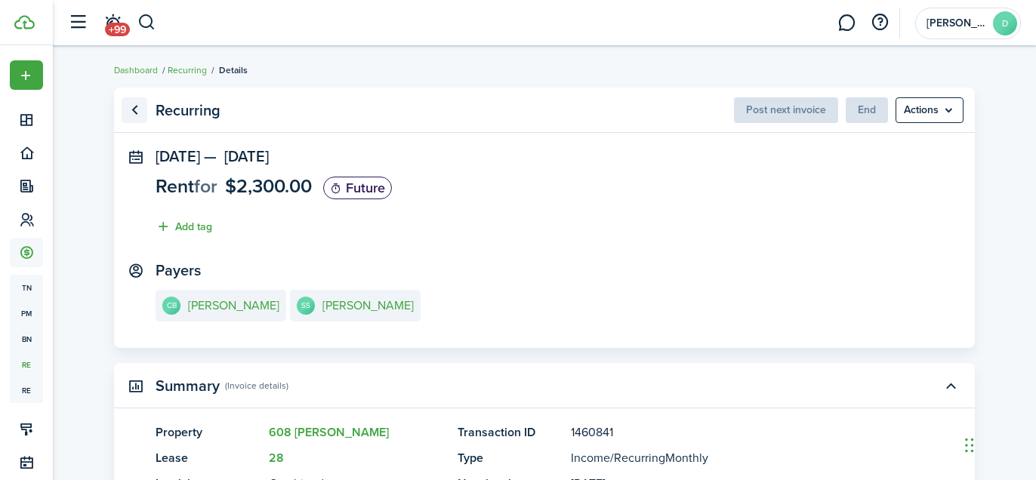
click at [143, 109] on link "Go back" at bounding box center [135, 110] width 26 height 26
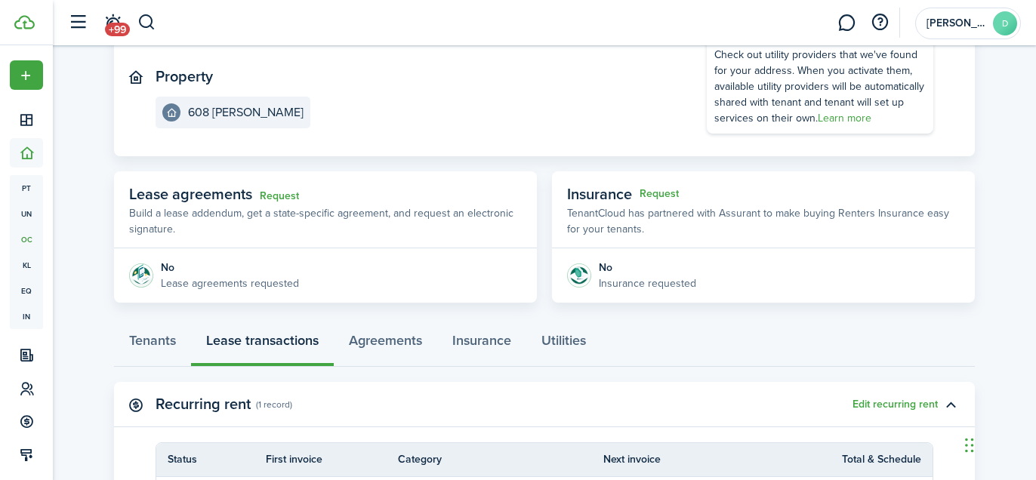
scroll to position [189, 0]
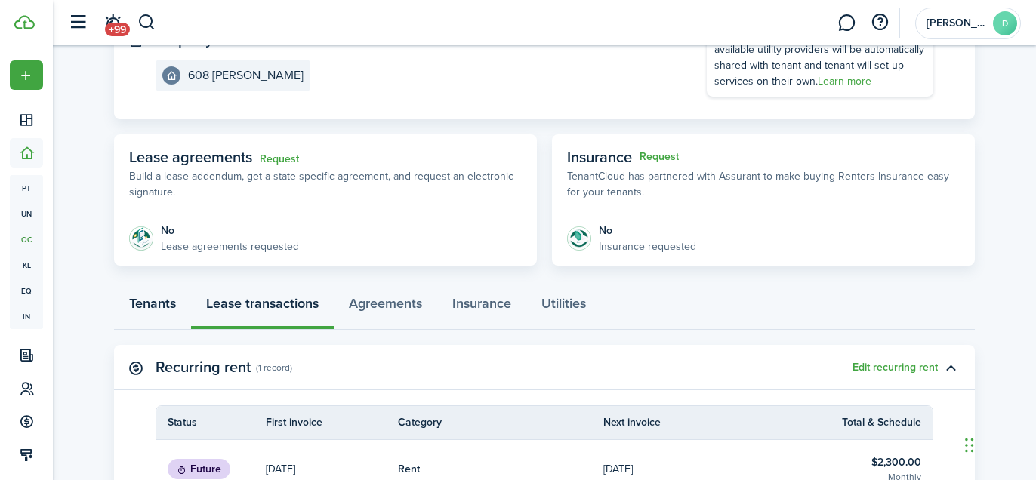
click at [150, 308] on link "Tenants" at bounding box center [152, 307] width 77 height 45
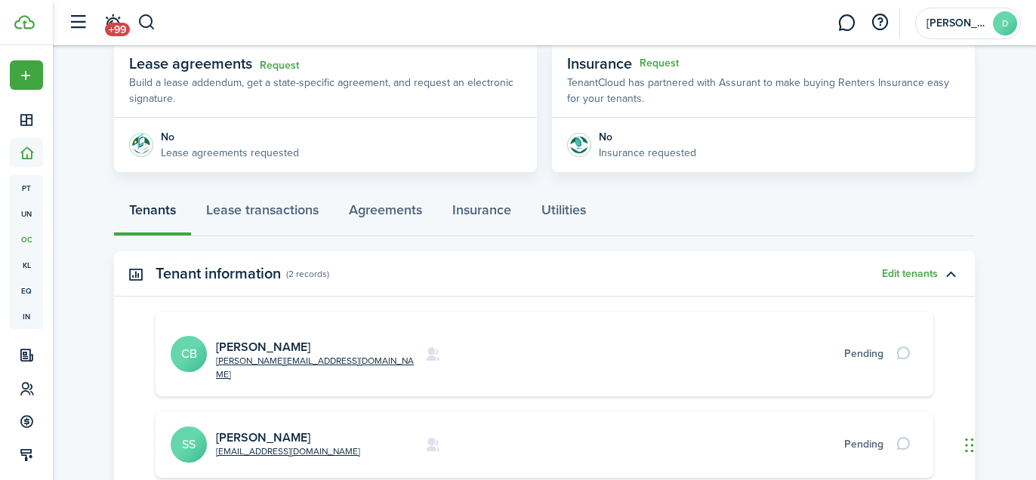
scroll to position [365, 0]
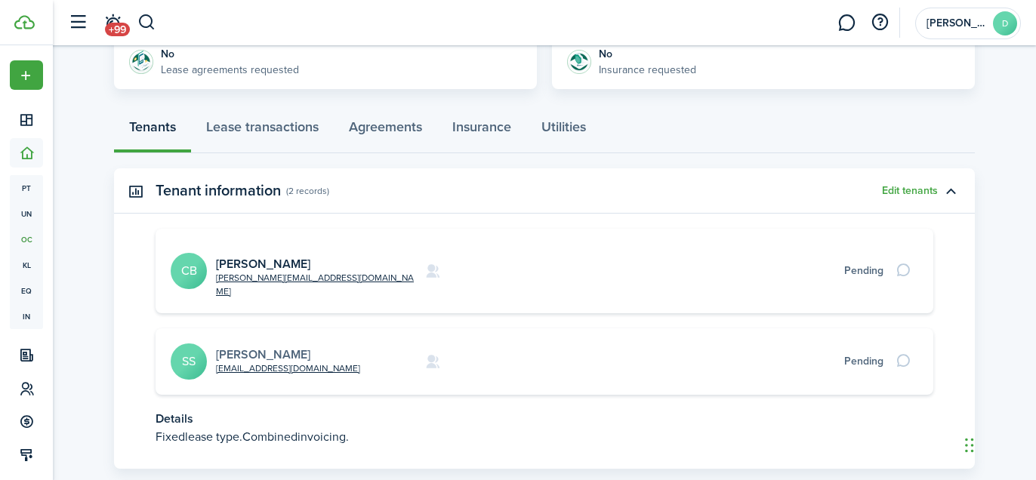
click at [254, 346] on link "[PERSON_NAME]" at bounding box center [263, 354] width 94 height 17
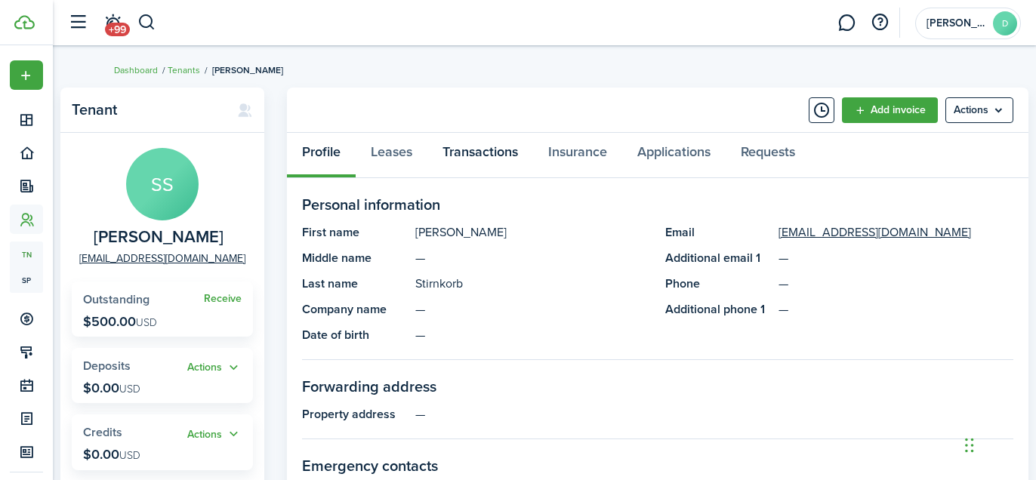
click at [442, 159] on link "Transactions" at bounding box center [480, 155] width 106 height 45
